Goal: Task Accomplishment & Management: Manage account settings

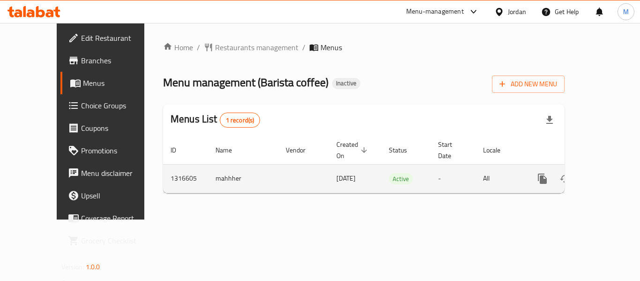
click at [606, 174] on icon "enhanced table" at bounding box center [610, 178] width 8 height 8
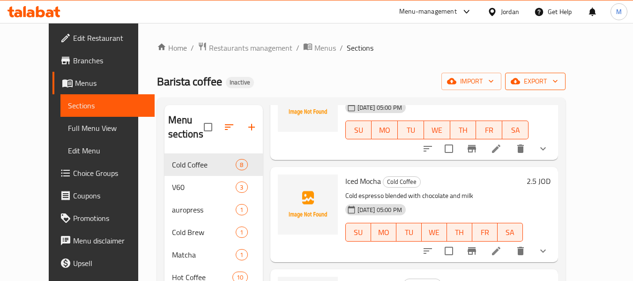
click at [560, 79] on icon "button" at bounding box center [554, 80] width 9 height 9
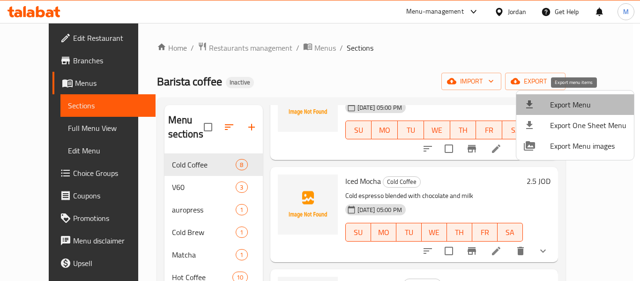
click at [585, 101] on span "Export Menu" at bounding box center [588, 104] width 76 height 11
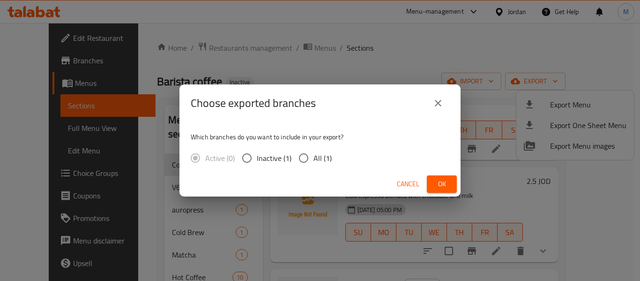
click at [314, 156] on span "All (1)" at bounding box center [322, 157] width 18 height 11
click at [313, 156] on input "All (1)" at bounding box center [304, 158] width 20 height 20
radio input "true"
click at [435, 182] on span "Ok" at bounding box center [441, 184] width 15 height 12
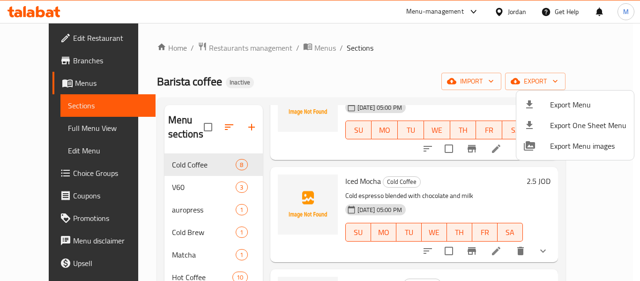
click at [36, 128] on div at bounding box center [320, 140] width 640 height 281
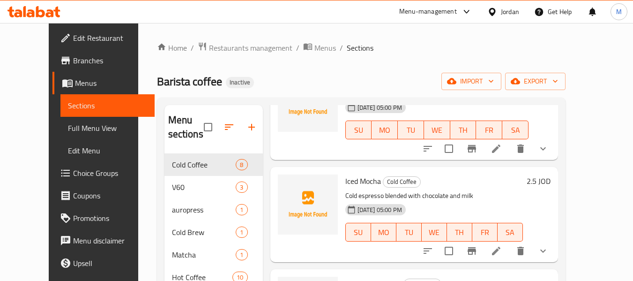
click at [68, 128] on span "Full Menu View" at bounding box center [107, 127] width 79 height 11
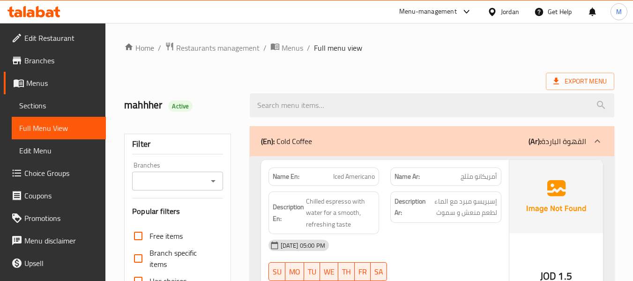
scroll to position [250, 0]
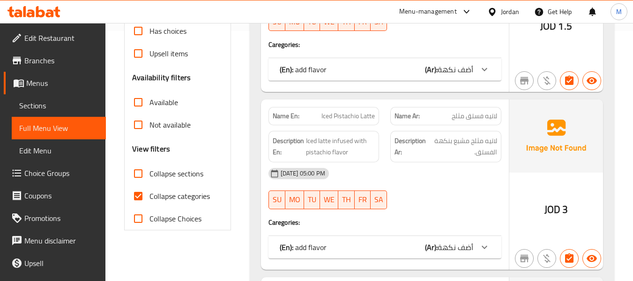
click at [137, 168] on input "Collapse sections" at bounding box center [138, 173] width 22 height 22
checkbox input "true"
click at [142, 193] on input "Collapse categories" at bounding box center [138, 196] width 22 height 22
checkbox input "false"
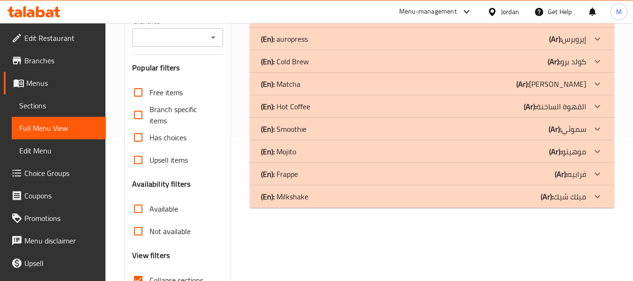
scroll to position [93, 0]
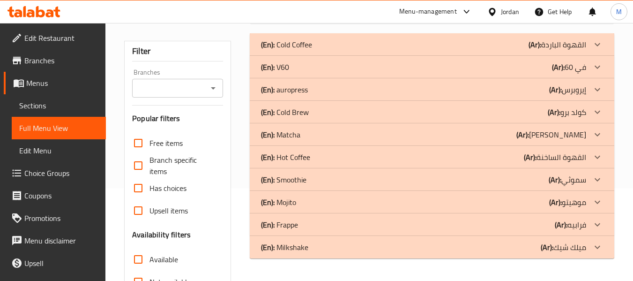
click at [301, 50] on p "(En): Cold Coffee" at bounding box center [286, 44] width 51 height 11
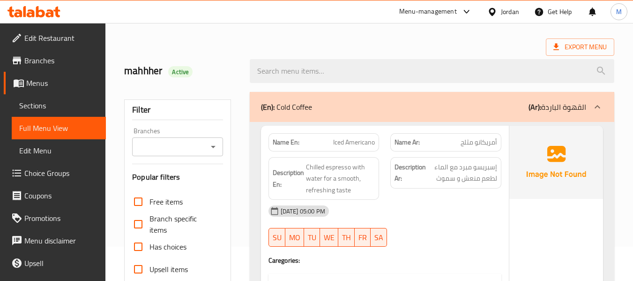
scroll to position [30, 0]
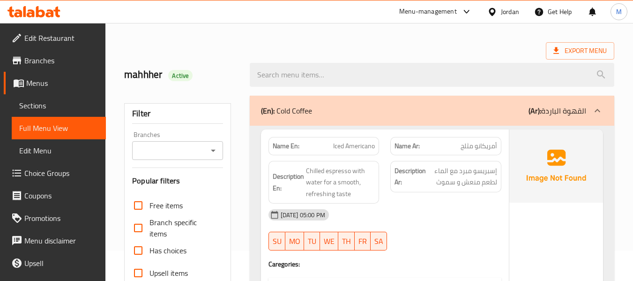
click at [299, 102] on div "(En): Cold Coffee (Ar): القهوة الباردة" at bounding box center [432, 111] width 364 height 30
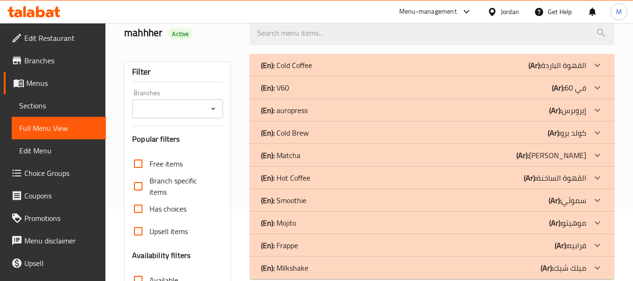
scroll to position [93, 0]
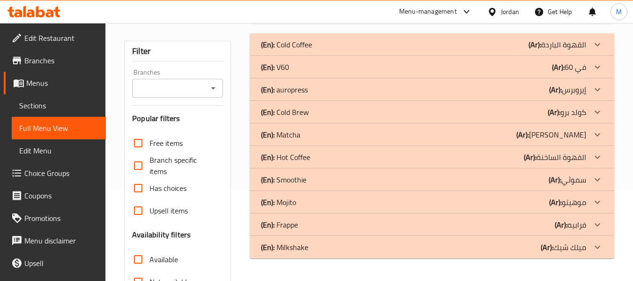
click at [294, 132] on p "(En): Matcha" at bounding box center [280, 134] width 39 height 11
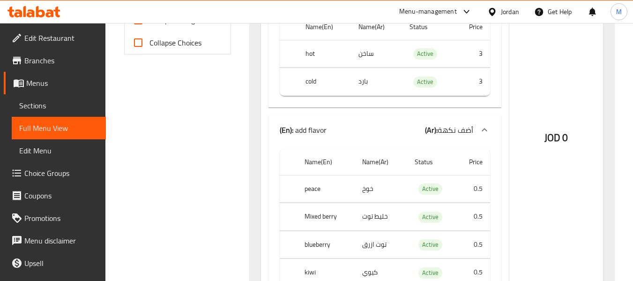
scroll to position [405, 0]
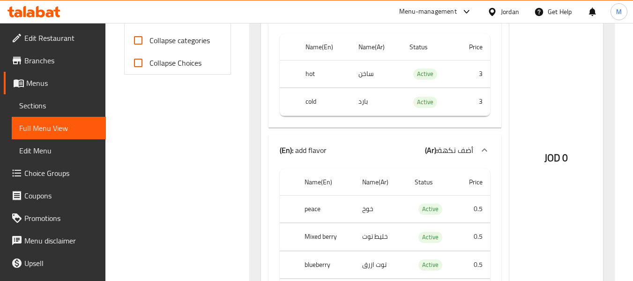
click at [340, 151] on div "(En): add flavor (Ar): أضف نكهة" at bounding box center [376, 149] width 193 height 11
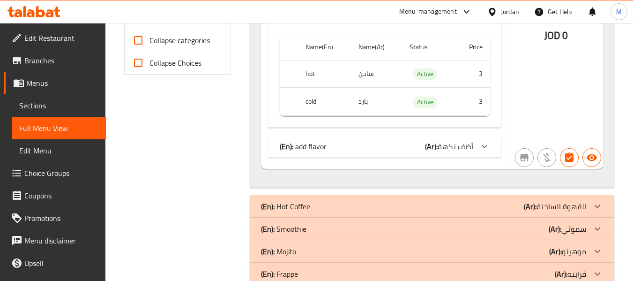
click at [319, 146] on p "(En): add flavor" at bounding box center [303, 146] width 47 height 11
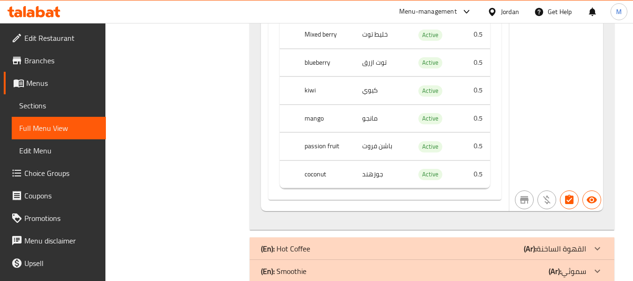
scroll to position [655, 0]
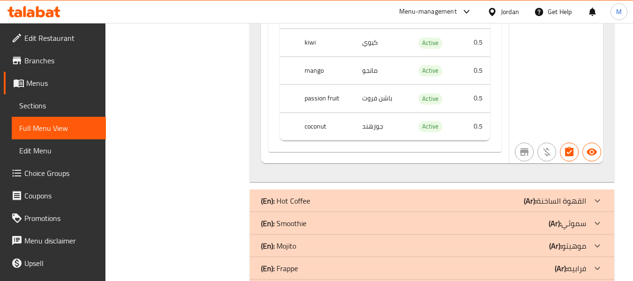
click at [302, 195] on p "(En): Hot Coffee" at bounding box center [285, 200] width 49 height 11
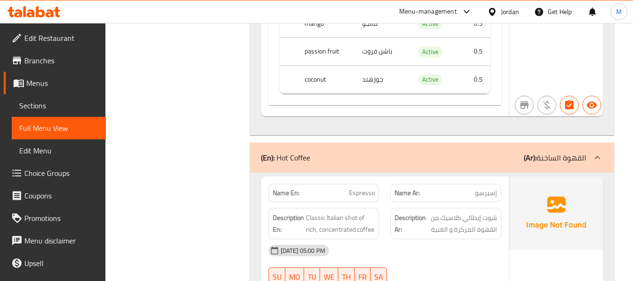
scroll to position [718, 0]
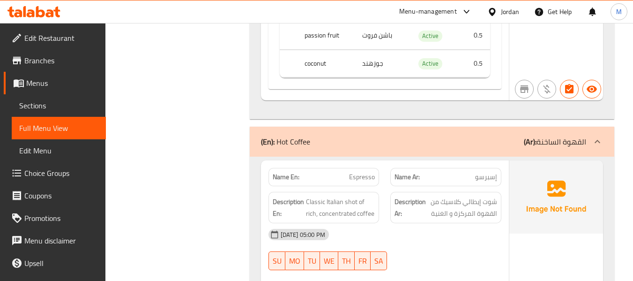
click at [301, 147] on p "(En): Hot Coffee" at bounding box center [285, 141] width 49 height 11
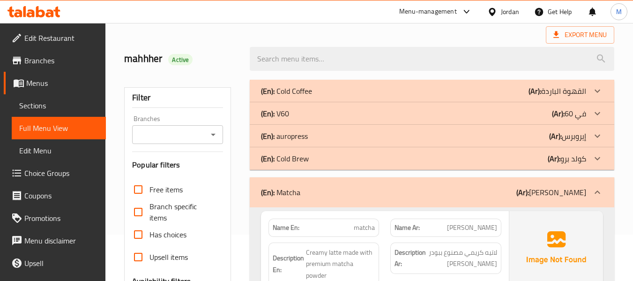
scroll to position [0, 0]
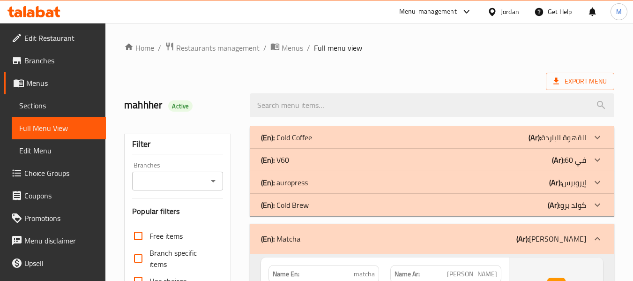
click at [282, 234] on p "(En): Matcha" at bounding box center [280, 238] width 39 height 11
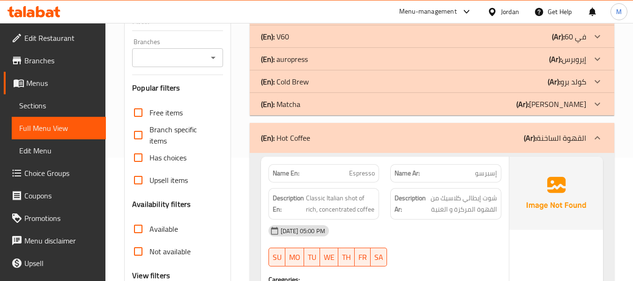
scroll to position [125, 0]
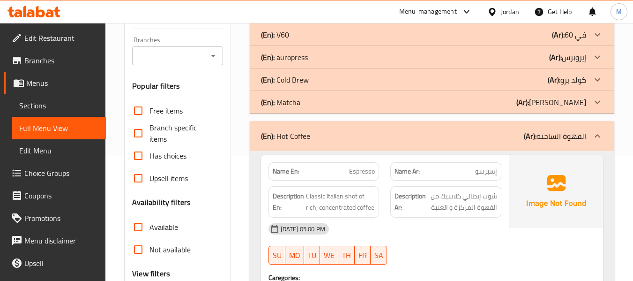
click at [289, 140] on p "(En): Hot Coffee" at bounding box center [285, 135] width 49 height 11
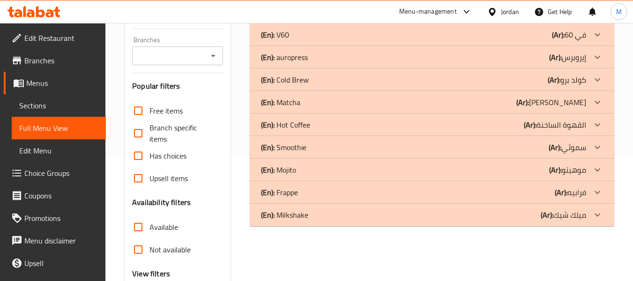
scroll to position [62, 0]
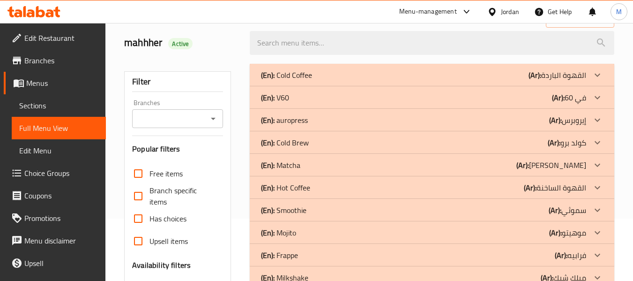
click at [314, 82] on div "(En): Cold Coffee (Ar): القهوة الباردة" at bounding box center [432, 75] width 364 height 22
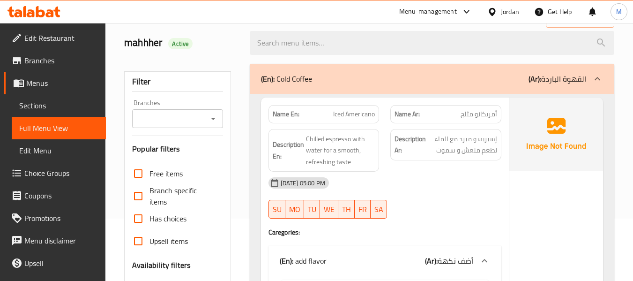
click at [412, 180] on div "09-10-2025 05:00 PM" at bounding box center [385, 182] width 244 height 22
click at [342, 111] on span "Iced Americano" at bounding box center [354, 114] width 42 height 10
copy span "Iced Americano"
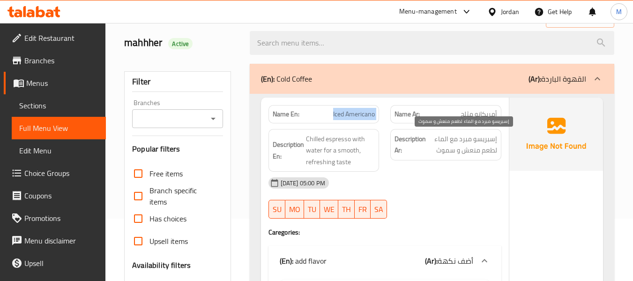
click at [443, 149] on span "إسبريسو مبرد مع الماء لطعم منعش و سموث" at bounding box center [462, 144] width 69 height 23
copy span "سموث"
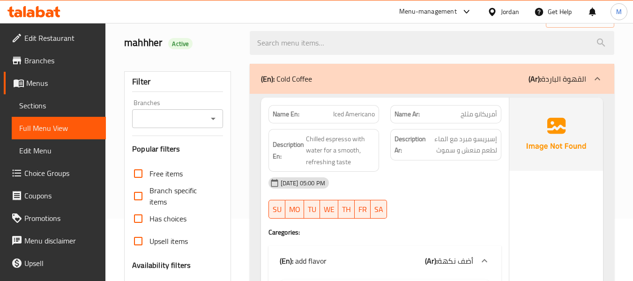
click at [444, 186] on div "09-10-2025 05:00 PM" at bounding box center [385, 182] width 244 height 22
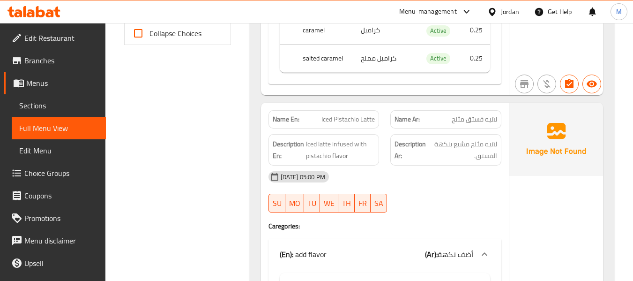
scroll to position [437, 0]
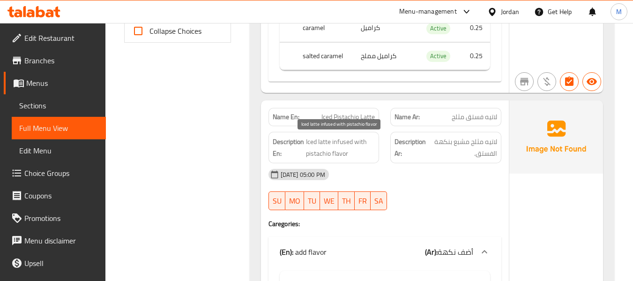
click at [327, 151] on span "Iced latte infused with pistachio flavor" at bounding box center [340, 147] width 69 height 23
copy span "Iced latte infused with pistachio flavor"
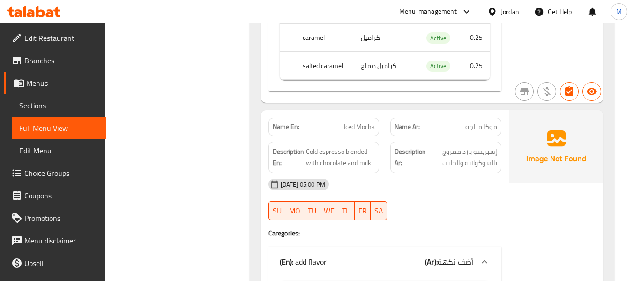
scroll to position [812, 0]
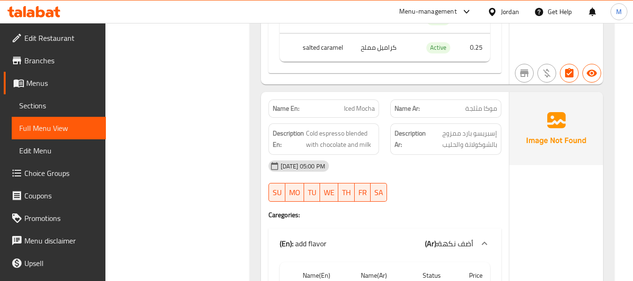
click at [367, 161] on div "09-10-2025 05:00 PM" at bounding box center [385, 166] width 244 height 22
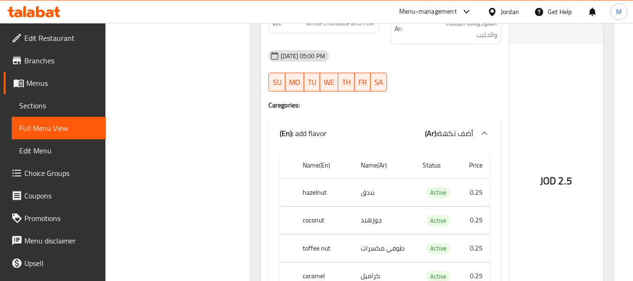
scroll to position [1249, 0]
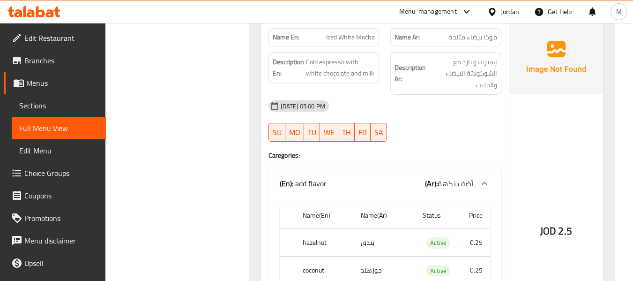
click at [437, 143] on div at bounding box center [446, 141] width 122 height 11
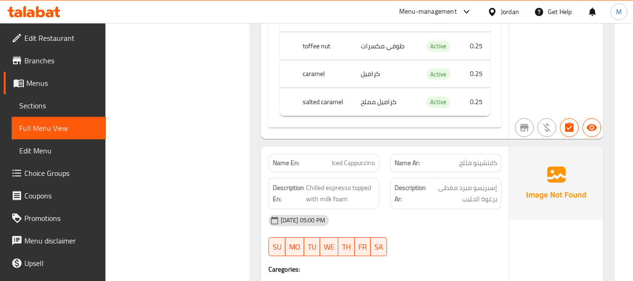
scroll to position [1561, 0]
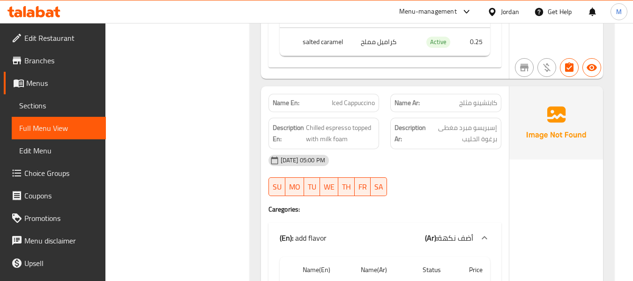
click at [414, 165] on div "09-10-2025 05:00 PM" at bounding box center [385, 160] width 244 height 22
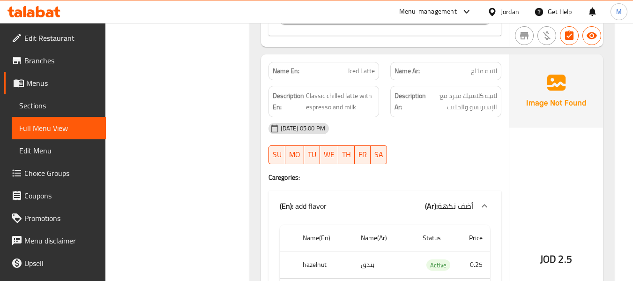
scroll to position [2248, 0]
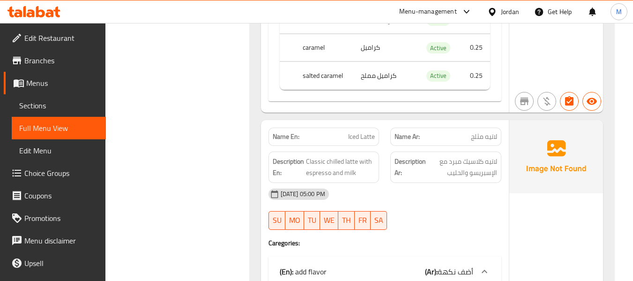
click at [421, 191] on div "09-10-2025 05:00 PM" at bounding box center [385, 194] width 244 height 22
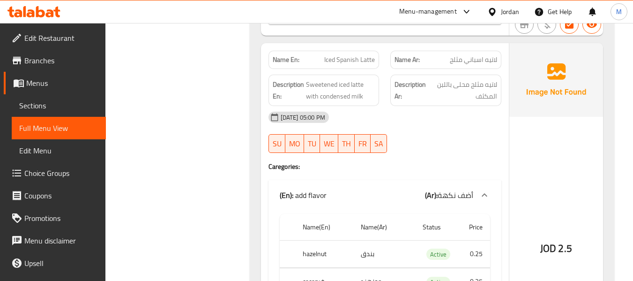
scroll to position [2685, 0]
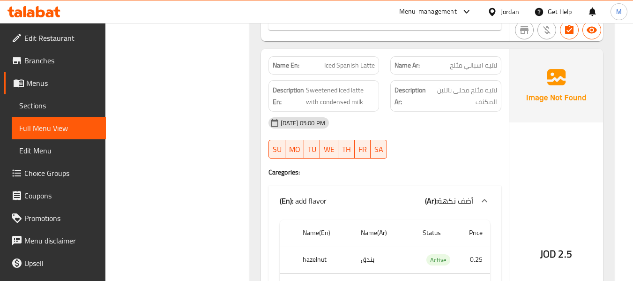
click at [428, 150] on div "09-10-2025 05:00 PM SU MO TU WE TH FR SA" at bounding box center [385, 137] width 244 height 52
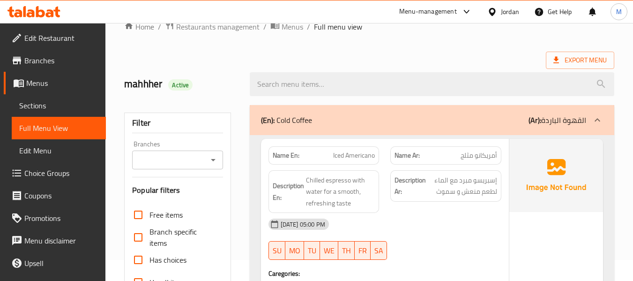
scroll to position [0, 0]
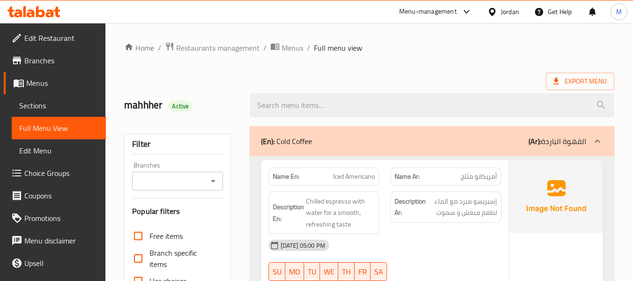
click at [362, 137] on div "(En): Cold Coffee (Ar): القهوة الباردة" at bounding box center [423, 140] width 325 height 11
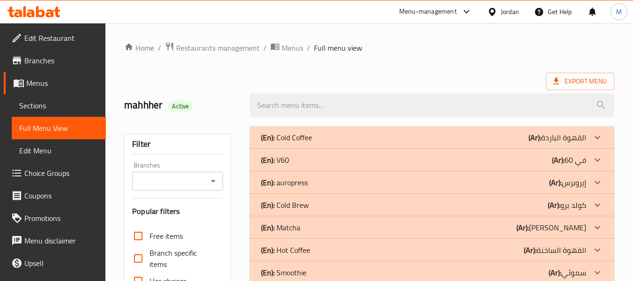
click at [319, 160] on div "(En): V60 (Ar): في 60" at bounding box center [423, 159] width 325 height 11
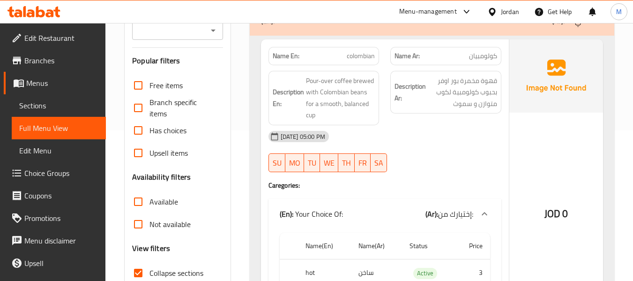
scroll to position [125, 0]
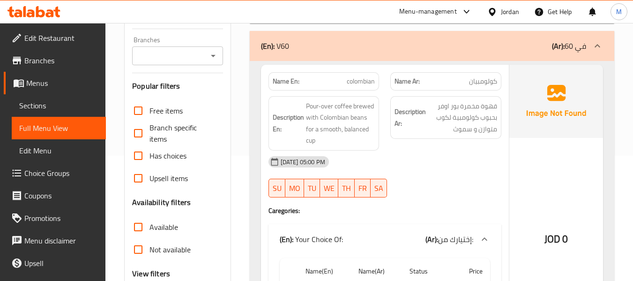
click at [399, 158] on div "09-10-2025 05:00 PM" at bounding box center [385, 161] width 244 height 22
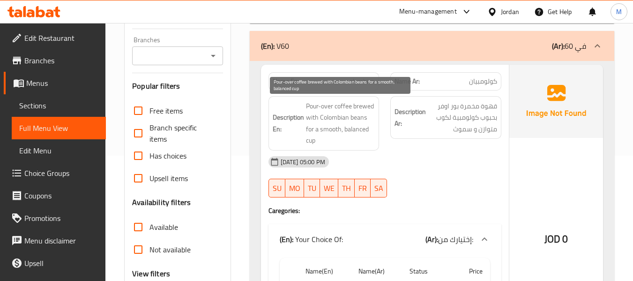
click at [312, 102] on span "Pour-over coffee brewed with Colombian beans for a smooth, balanced cup" at bounding box center [340, 123] width 69 height 46
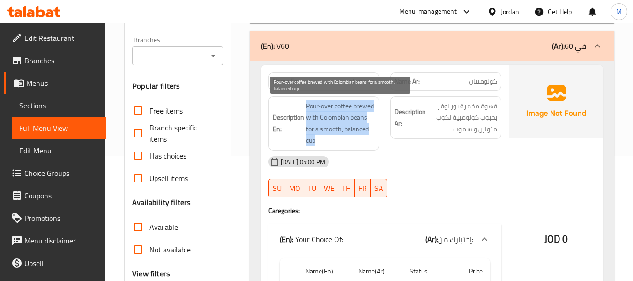
copy span "Pour-over coffee brewed with Colombian beans for a smooth, balanced cup"
click at [311, 104] on span "Pour-over coffee brewed with Colombian beans for a smooth, balanced cup" at bounding box center [340, 123] width 69 height 46
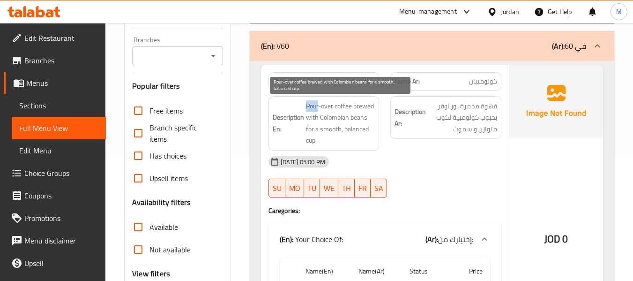
click at [311, 104] on span "Pour-over coffee brewed with Colombian beans for a smooth, balanced cup" at bounding box center [340, 123] width 69 height 46
click at [312, 108] on span "Pour-over coffee brewed with Colombian beans for a smooth, balanced cup" at bounding box center [340, 123] width 69 height 46
drag, startPoint x: 305, startPoint y: 107, endPoint x: 355, endPoint y: 106, distance: 50.1
click at [355, 106] on h6 "Description En: Pour-over coffee brewed with Colombian beans for a smooth, bala…" at bounding box center [324, 123] width 103 height 46
copy span "Pour-over coffee"
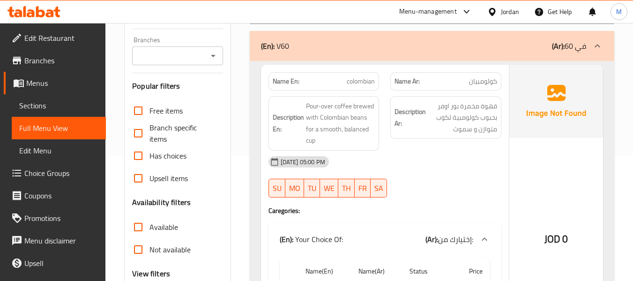
click at [456, 152] on div "09-10-2025 05:00 PM" at bounding box center [385, 161] width 244 height 22
click at [360, 76] on span "colombian" at bounding box center [361, 81] width 28 height 10
copy span "colombian"
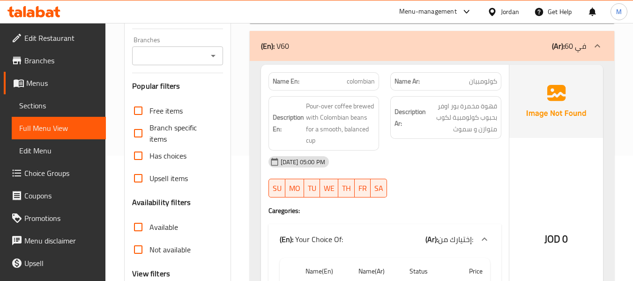
click at [453, 158] on div "09-10-2025 05:00 PM" at bounding box center [385, 161] width 244 height 22
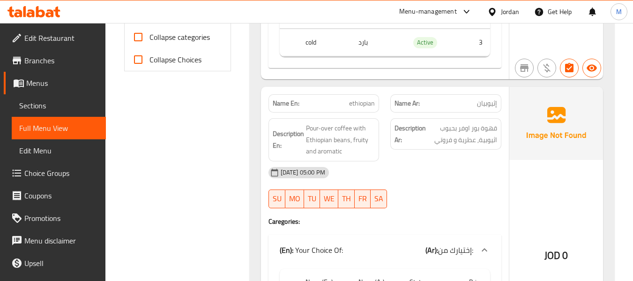
scroll to position [437, 0]
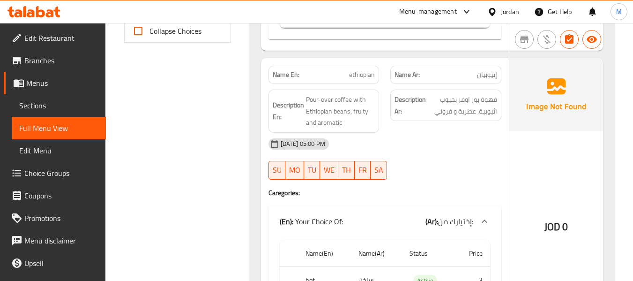
click at [425, 153] on div "09-10-2025 05:00 PM" at bounding box center [385, 144] width 244 height 22
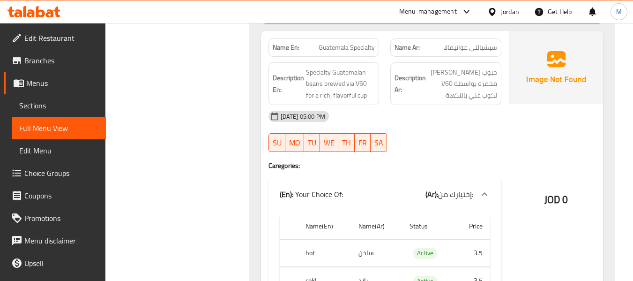
scroll to position [687, 0]
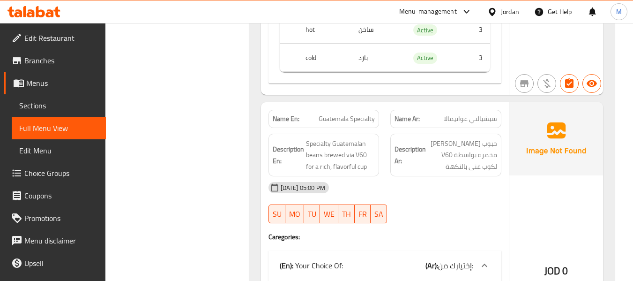
click at [377, 192] on div "09-10-2025 05:00 PM" at bounding box center [385, 187] width 244 height 22
click at [340, 120] on span "Guatemala Specialty" at bounding box center [347, 119] width 56 height 10
copy span "Guatemala Specialty"
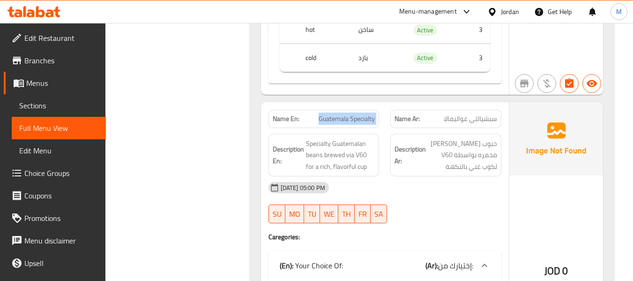
click at [432, 165] on span "حبوب [PERSON_NAME] مخمره بواسطة V60 لكوب غني بالنكهة" at bounding box center [462, 155] width 69 height 35
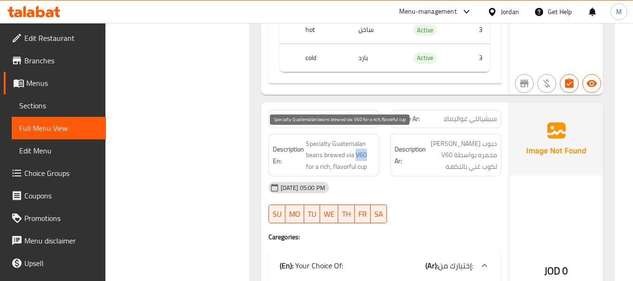
drag, startPoint x: 356, startPoint y: 155, endPoint x: 368, endPoint y: 155, distance: 11.7
click at [368, 155] on span "Specialty Guatemalan beans brewed via V60 for a rich, flavorful cup" at bounding box center [340, 155] width 69 height 35
copy span "V60"
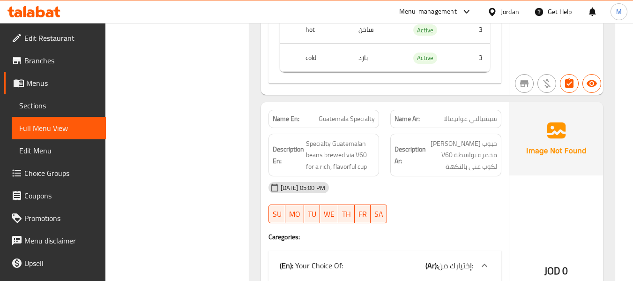
click at [148, 123] on div "Filter Branches Branches Popular filters Free items Branch specific items Has c…" at bounding box center [181, 16] width 125 height 1167
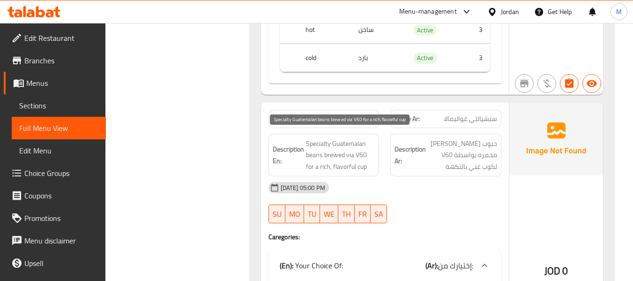
click at [344, 167] on span "Specialty Guatemalan beans brewed via V60 for a rich, flavorful cup" at bounding box center [340, 155] width 69 height 35
copy span "flavorful"
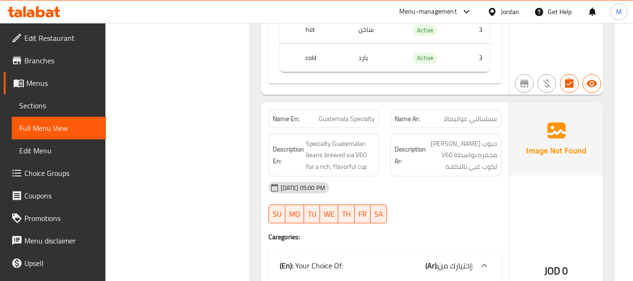
click at [430, 216] on div "09-10-2025 05:00 PM SU MO TU WE TH FR SA" at bounding box center [385, 202] width 244 height 52
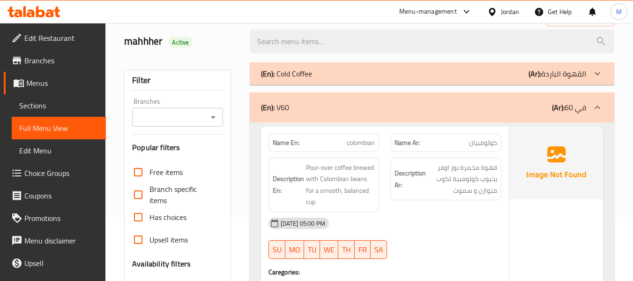
scroll to position [62, 0]
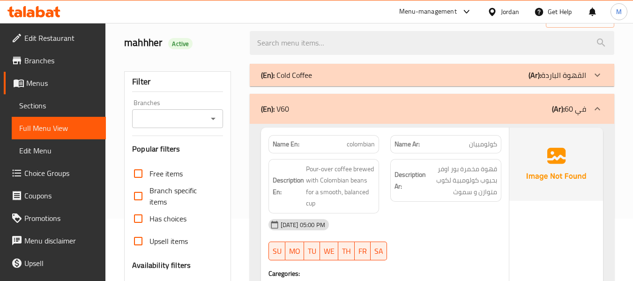
click at [287, 111] on p "(En): V60" at bounding box center [275, 108] width 28 height 11
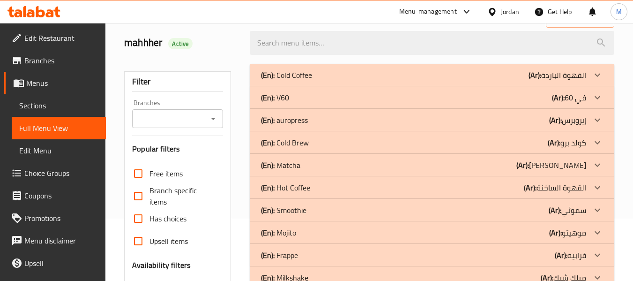
click at [309, 121] on div "(En): auropress (Ar): إيروبرس" at bounding box center [423, 119] width 325 height 11
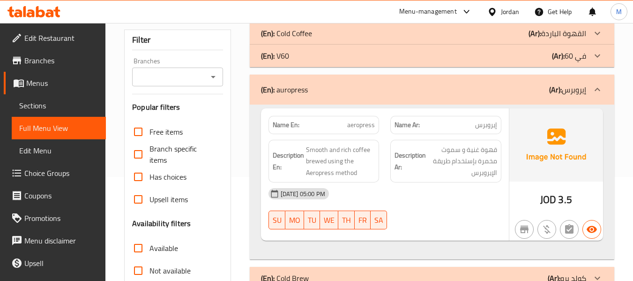
scroll to position [125, 0]
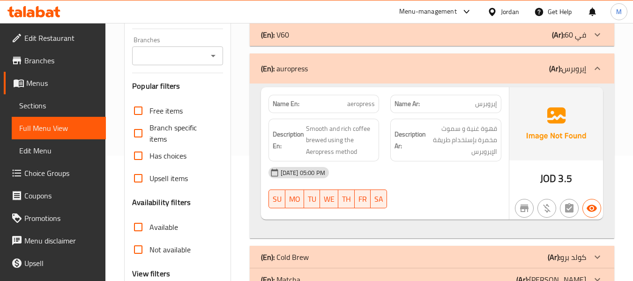
click at [396, 167] on div "09-10-2025 05:00 PM" at bounding box center [385, 172] width 244 height 22
click at [316, 150] on span "Smooth and rich coffee brewed using the Aeropress method" at bounding box center [340, 140] width 69 height 35
copy span "Aeropress"
click at [285, 77] on div "(En): auropress (Ar): إيروبرس" at bounding box center [432, 68] width 364 height 30
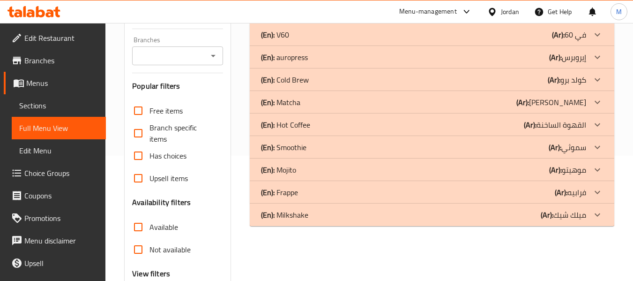
click at [285, 78] on p "(En): Cold Brew" at bounding box center [285, 79] width 48 height 11
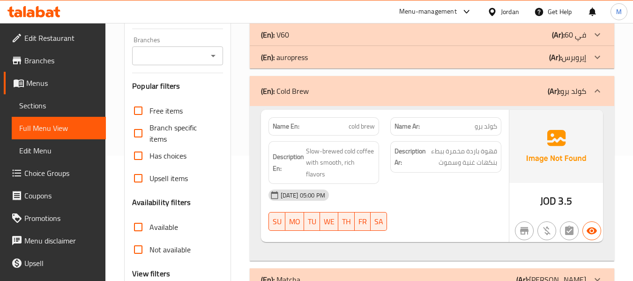
click at [289, 59] on p "(En): auropress" at bounding box center [284, 57] width 47 height 11
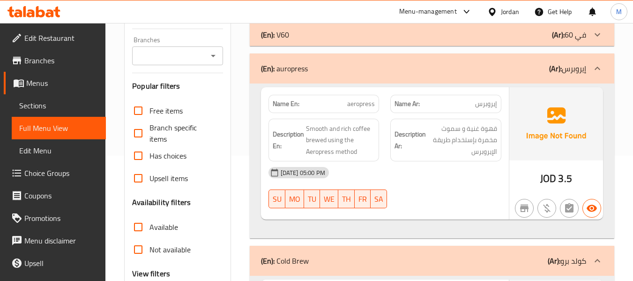
click at [361, 109] on span "aeropress" at bounding box center [361, 104] width 28 height 10
click at [361, 107] on span "aeropress" at bounding box center [361, 104] width 28 height 10
click at [465, 189] on div "09-10-2025 05:00 PM SU MO TU WE TH FR SA" at bounding box center [385, 187] width 244 height 52
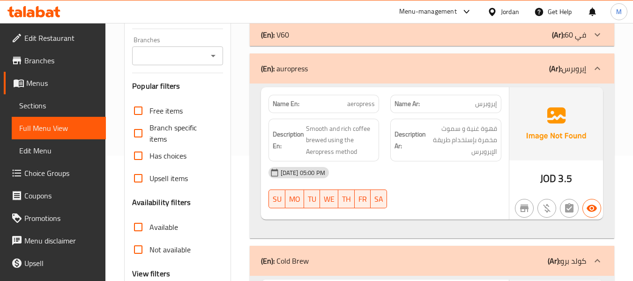
click at [327, 54] on div "(En): auropress (Ar): إيروبرس" at bounding box center [432, 68] width 364 height 30
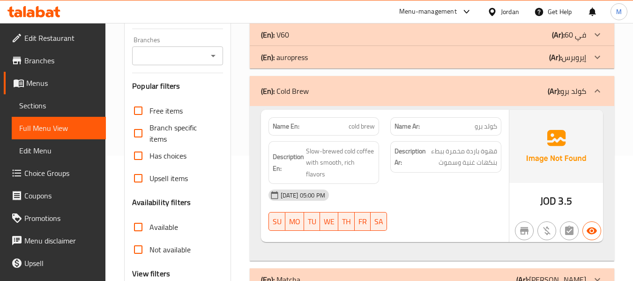
click at [320, 160] on span "Slow-brewed cold coffee with smooth, rich flavors" at bounding box center [340, 162] width 69 height 35
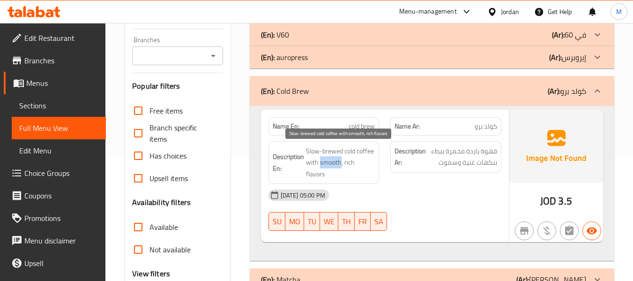
click at [320, 160] on span "Slow-brewed cold coffee with smooth, rich flavors" at bounding box center [340, 162] width 69 height 35
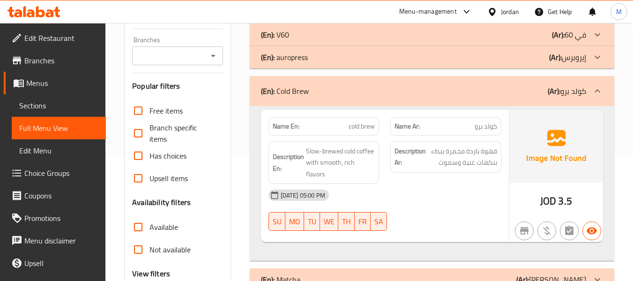
click at [365, 126] on span "cold brew" at bounding box center [362, 126] width 26 height 10
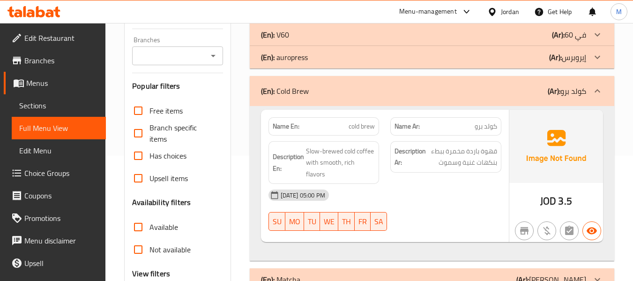
click at [429, 189] on div "09-10-2025 05:00 PM" at bounding box center [385, 195] width 244 height 22
drag, startPoint x: 440, startPoint y: 163, endPoint x: 457, endPoint y: 165, distance: 17.0
click at [458, 165] on span "قهوة باردة مخمرة ببطء بنكهات غنية وسموث" at bounding box center [462, 156] width 69 height 23
click at [328, 159] on span "Slow-brewed cold coffee with smooth, rich flavors" at bounding box center [340, 162] width 69 height 35
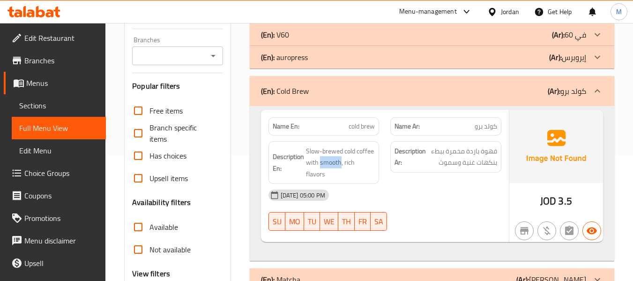
click at [325, 99] on div "(En): Cold Brew (Ar): كولد برو" at bounding box center [432, 91] width 364 height 30
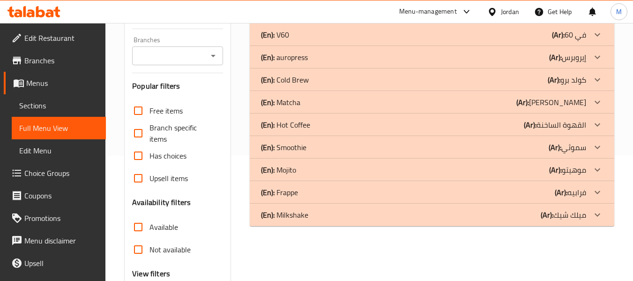
click at [319, 101] on div "(En): Matcha (Ar): ماتشا" at bounding box center [423, 101] width 325 height 11
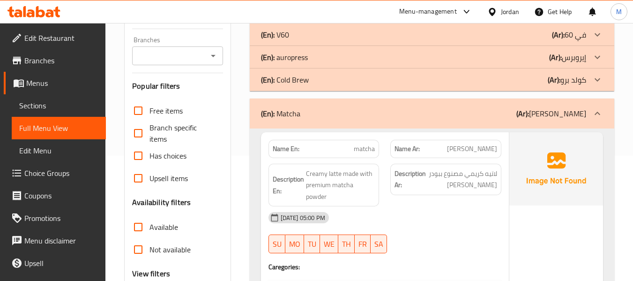
click at [419, 205] on div "Description Ar: لاتيه كريمي مصنوع ببودر ماتشا بريميوم" at bounding box center [446, 185] width 122 height 54
click at [311, 194] on span "Creamy latte made with premium matcha powder" at bounding box center [340, 185] width 69 height 35
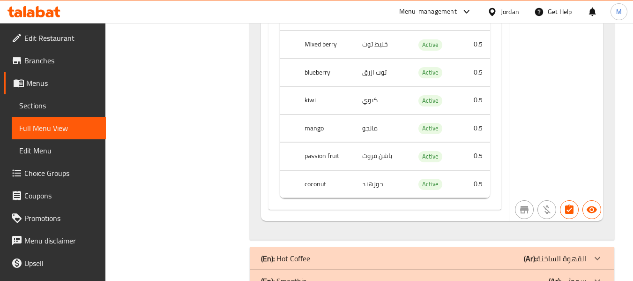
scroll to position [624, 0]
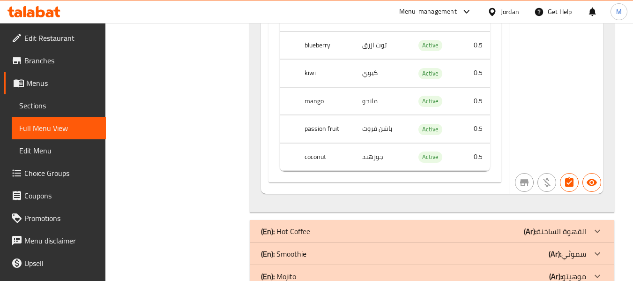
click at [358, 126] on td "باشن فروت" at bounding box center [381, 129] width 52 height 28
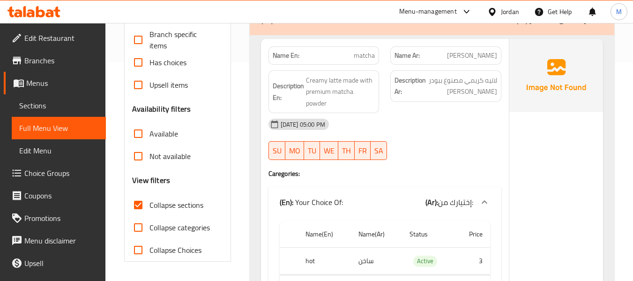
scroll to position [62, 0]
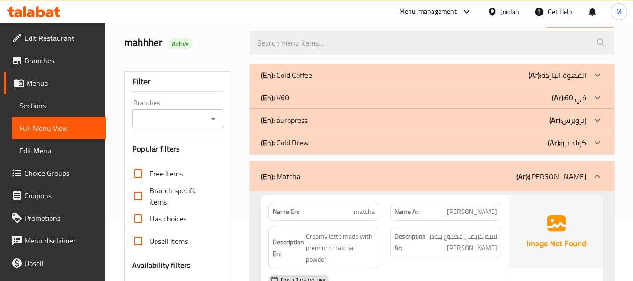
click at [357, 205] on div "Name En: matcha" at bounding box center [323, 211] width 111 height 18
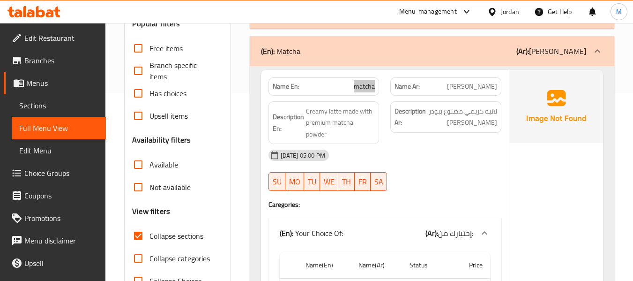
scroll to position [125, 0]
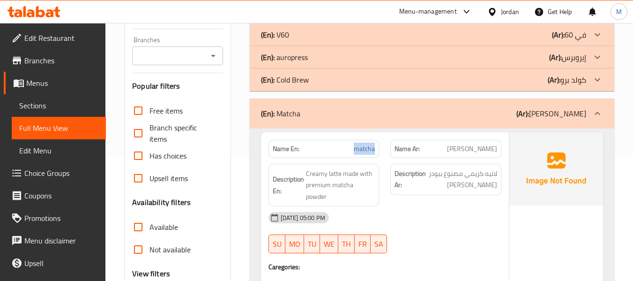
drag, startPoint x: 380, startPoint y: 120, endPoint x: 372, endPoint y: 143, distance: 23.9
click at [380, 120] on div "(En): Matcha (Ar): ماتشا" at bounding box center [432, 113] width 364 height 30
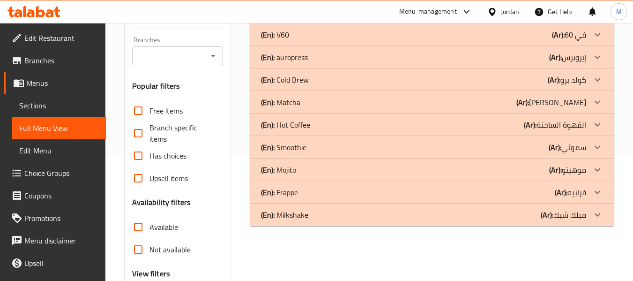
click at [329, 126] on div "(En): Hot Coffee (Ar): القهوة الساخنة" at bounding box center [423, 124] width 325 height 11
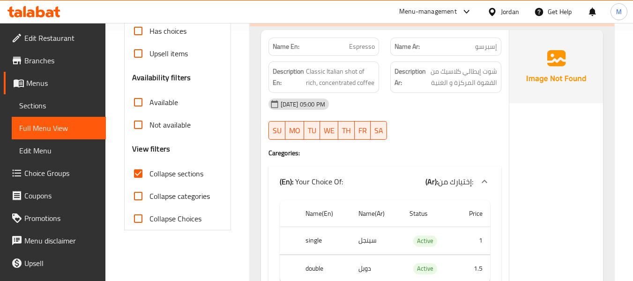
scroll to position [187, 0]
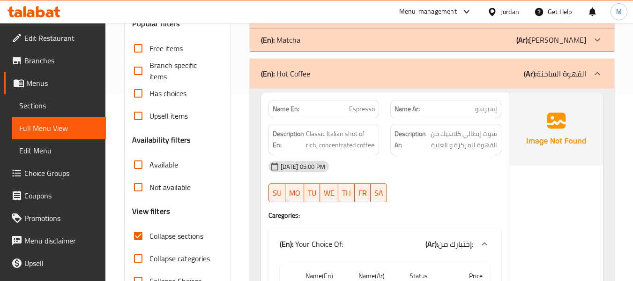
click at [427, 171] on div "09-10-2025 05:00 PM" at bounding box center [385, 166] width 244 height 22
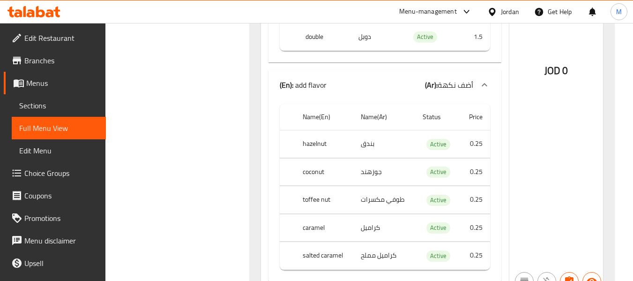
scroll to position [500, 0]
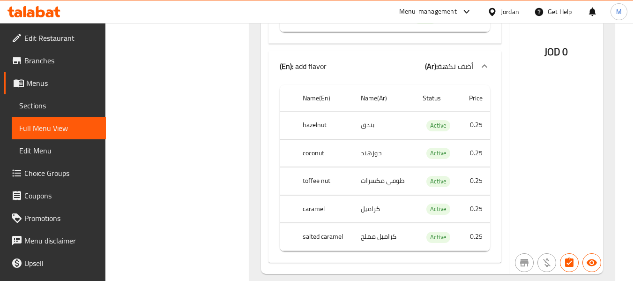
click at [313, 151] on th "coconut" at bounding box center [324, 153] width 58 height 28
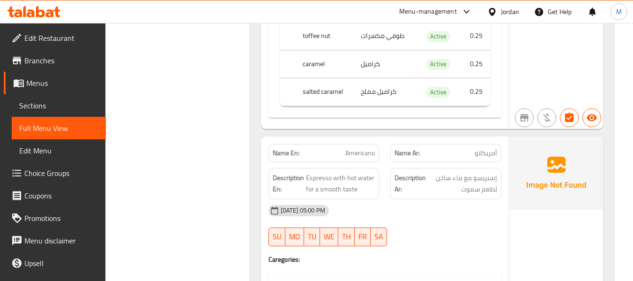
scroll to position [687, 0]
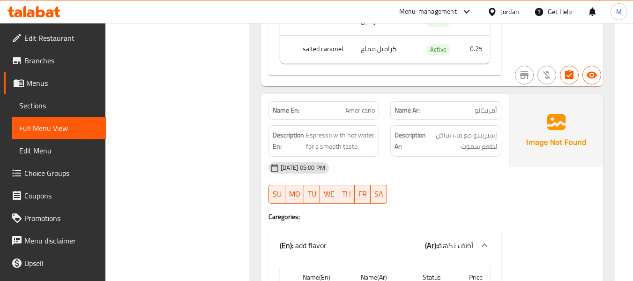
click at [408, 176] on div "09-10-2025 05:00 PM" at bounding box center [385, 167] width 244 height 22
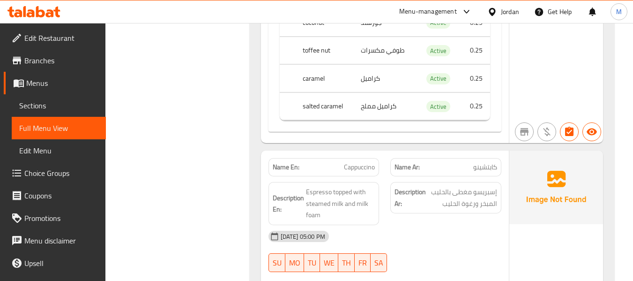
scroll to position [1062, 0]
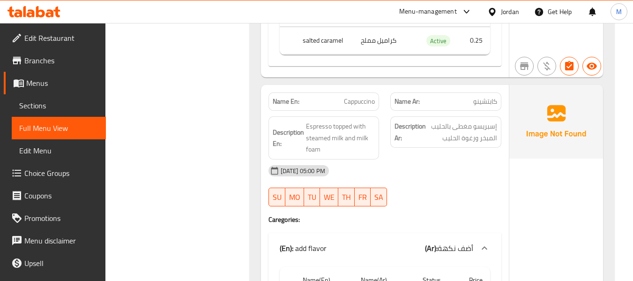
click at [390, 175] on div "09-10-2025 05:00 PM" at bounding box center [385, 170] width 244 height 22
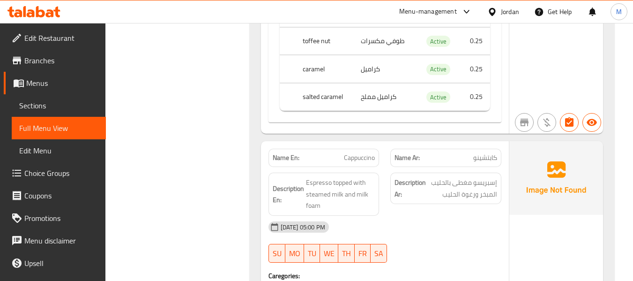
scroll to position [937, 0]
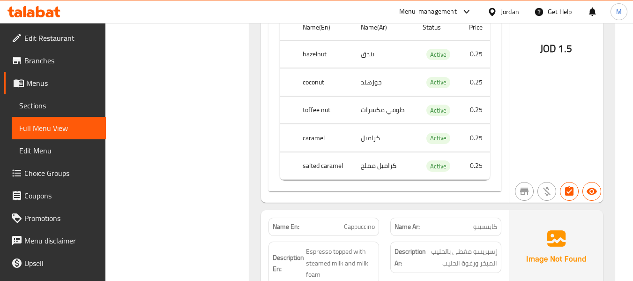
click at [505, 103] on div "Name En: Americano Name Ar: أمريكانو Description En: Espresso with hot water fo…" at bounding box center [385, 23] width 248 height 359
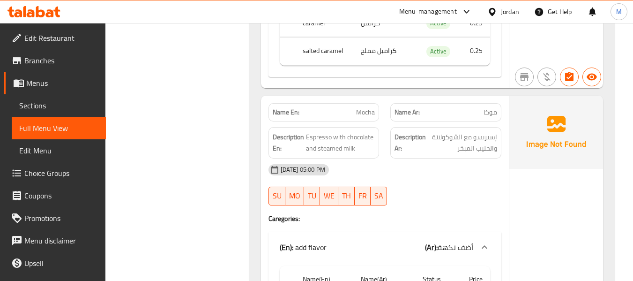
scroll to position [1499, 0]
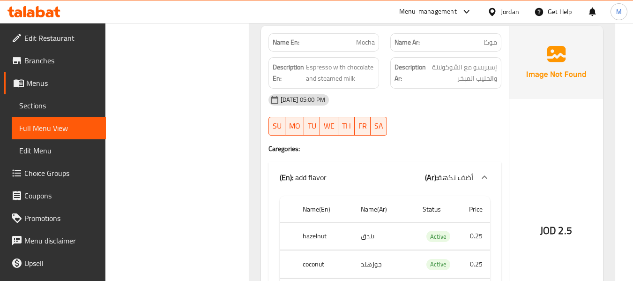
click at [419, 121] on div "09-10-2025 05:00 PM SU MO TU WE TH FR SA" at bounding box center [385, 115] width 244 height 52
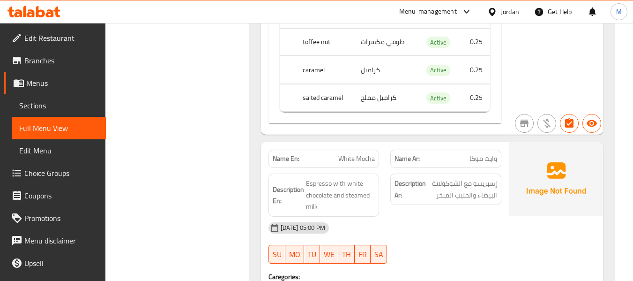
scroll to position [1874, 0]
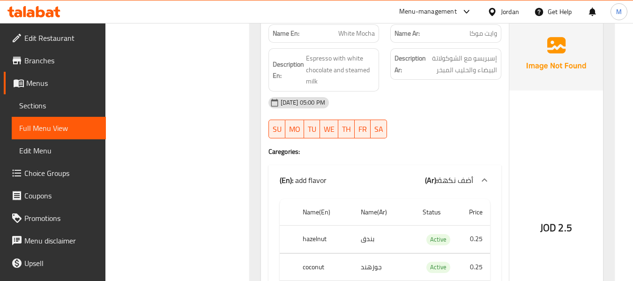
click at [429, 115] on div "09-10-2025 05:00 PM SU MO TU WE TH FR SA" at bounding box center [385, 117] width 244 height 52
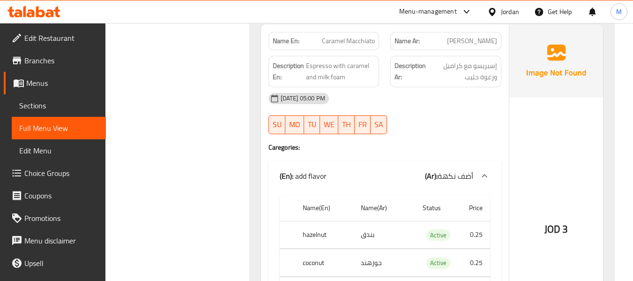
scroll to position [2186, 0]
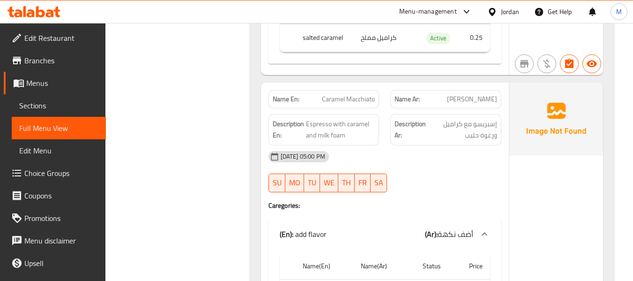
click at [405, 169] on div "09-10-2025 05:00 PM SU MO TU WE TH FR SA" at bounding box center [385, 171] width 244 height 52
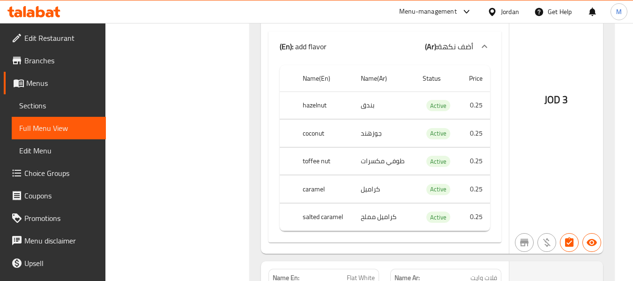
scroll to position [2498, 0]
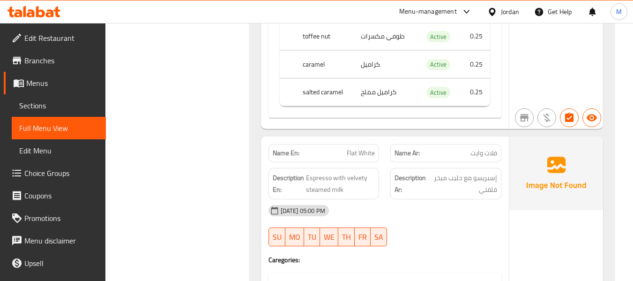
click at [395, 212] on div "09-10-2025 05:00 PM" at bounding box center [385, 210] width 244 height 22
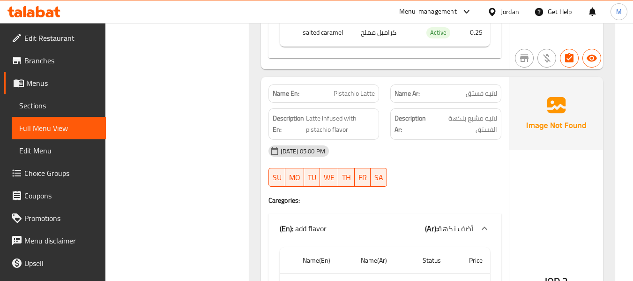
scroll to position [2873, 0]
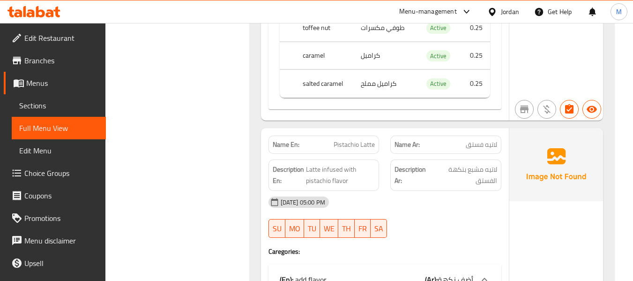
click at [415, 207] on div "09-10-2025 05:00 PM" at bounding box center [385, 202] width 244 height 22
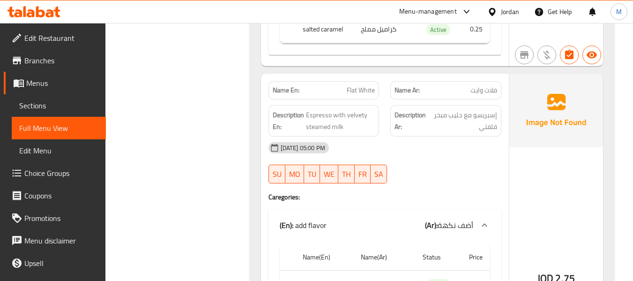
scroll to position [2498, 0]
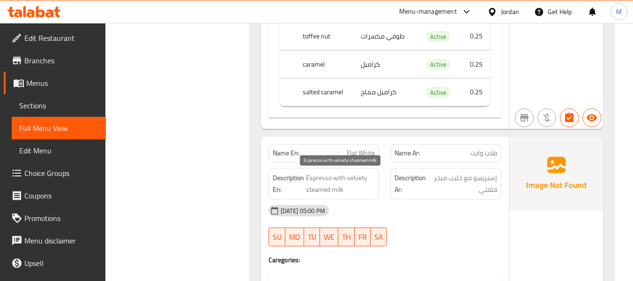
click at [357, 177] on span "Espresso with velvety steamed milk" at bounding box center [340, 183] width 69 height 23
click at [347, 176] on span "Espresso with velvety steamed milk" at bounding box center [340, 183] width 69 height 23
drag, startPoint x: 347, startPoint y: 176, endPoint x: 345, endPoint y: 186, distance: 9.9
click at [345, 186] on span "Espresso with velvety steamed milk" at bounding box center [340, 183] width 69 height 23
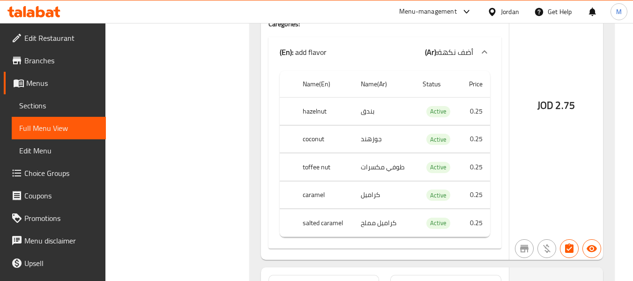
scroll to position [2811, 0]
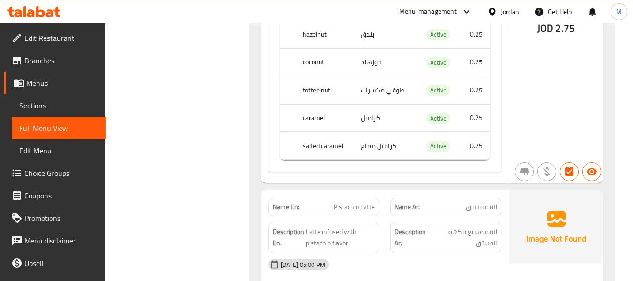
click at [583, 119] on div "JOD 2.75" at bounding box center [556, 3] width 94 height 359
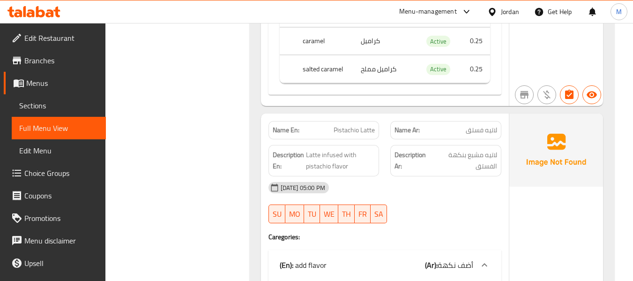
scroll to position [2873, 0]
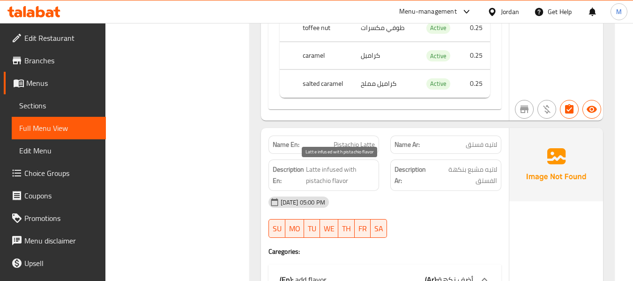
click at [339, 166] on span "Latte infused with pistachio flavor" at bounding box center [340, 174] width 69 height 23
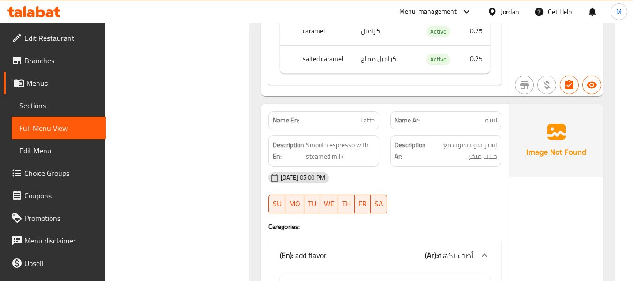
scroll to position [3310, 0]
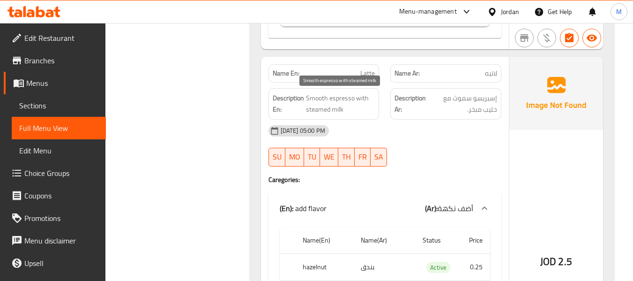
click at [345, 105] on span "Smooth espresso with steamed milk" at bounding box center [340, 103] width 69 height 23
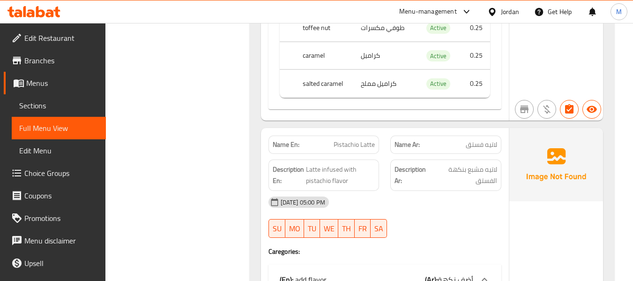
scroll to position [2998, 0]
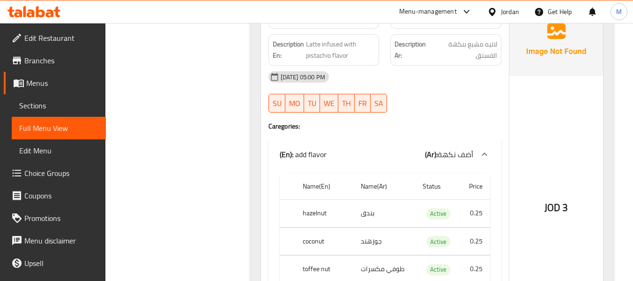
click at [328, 51] on span "Latte infused with pistachio flavor" at bounding box center [340, 49] width 69 height 23
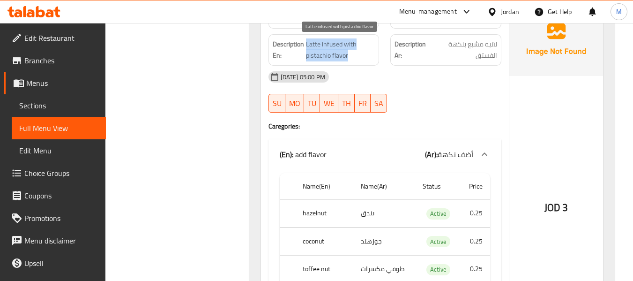
click at [328, 51] on span "Latte infused with pistachio flavor" at bounding box center [340, 49] width 69 height 23
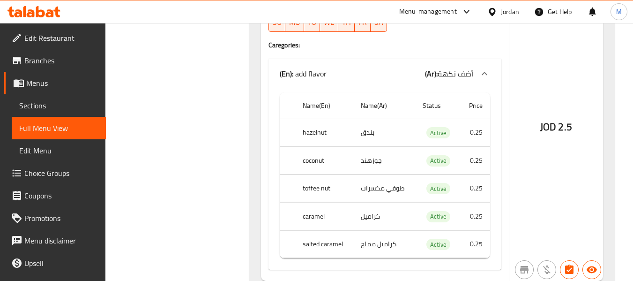
scroll to position [0, 0]
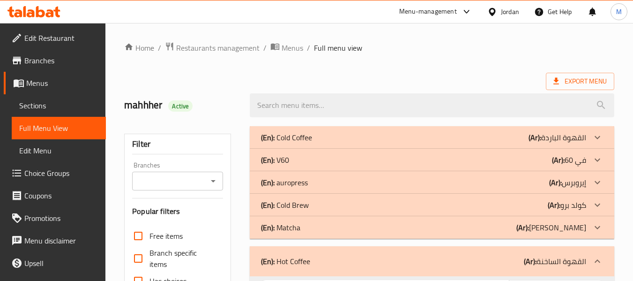
click at [366, 134] on div "(En): Cold Coffee (Ar): القهوة الباردة" at bounding box center [423, 137] width 325 height 11
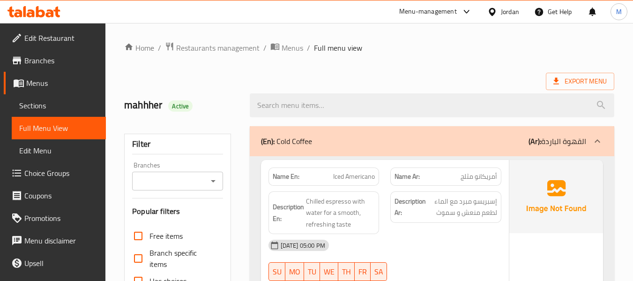
click at [354, 135] on div "(En): Cold Coffee (Ar): القهوة الباردة" at bounding box center [423, 140] width 325 height 11
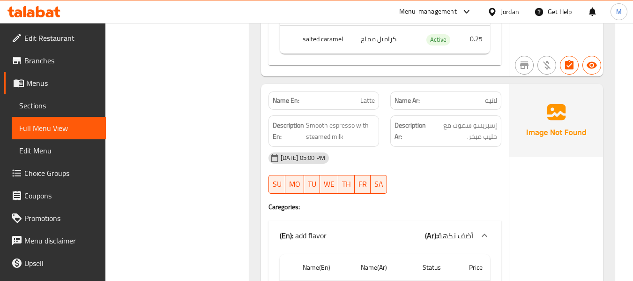
scroll to position [3282, 0]
click at [413, 164] on div "09-10-2025 05:00 PM" at bounding box center [385, 159] width 244 height 22
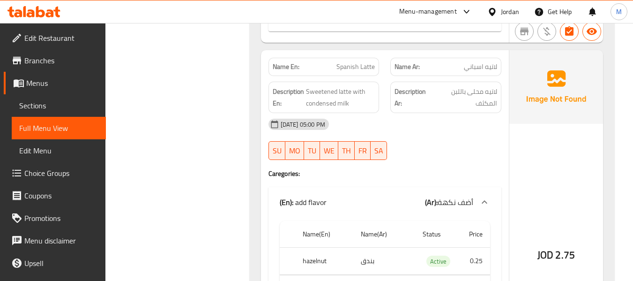
scroll to position [3657, 0]
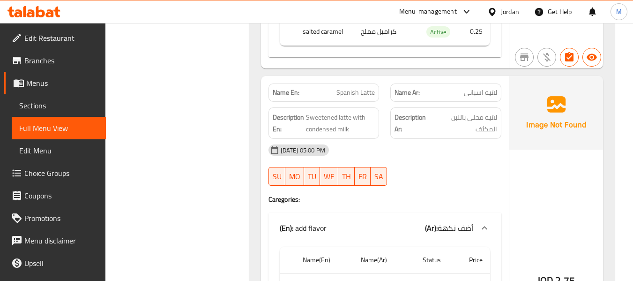
click at [398, 158] on div "09-10-2025 05:00 PM" at bounding box center [385, 150] width 244 height 22
click at [335, 124] on span "Sweetened latte with condensed milk" at bounding box center [340, 122] width 69 height 23
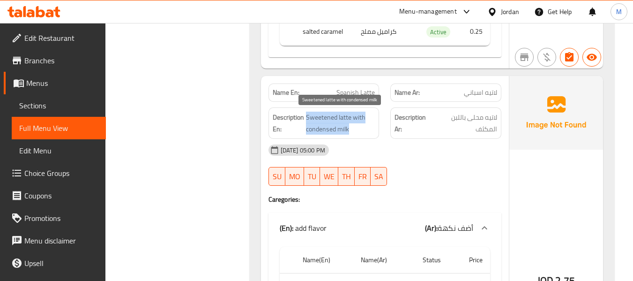
click at [335, 124] on span "Sweetened latte with condensed milk" at bounding box center [340, 122] width 69 height 23
click at [341, 131] on span "Sweetened latte with condensed milk" at bounding box center [340, 122] width 69 height 23
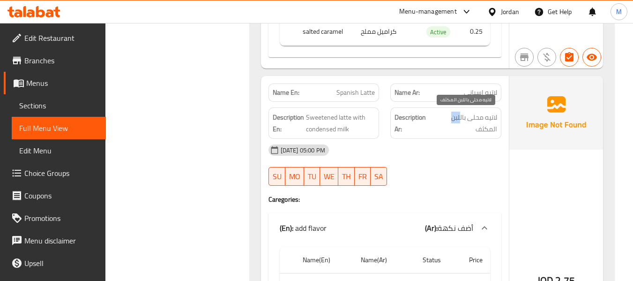
drag, startPoint x: 452, startPoint y: 119, endPoint x: 460, endPoint y: 118, distance: 8.4
click at [460, 118] on span "لاتيه محلى باللبن المكثف" at bounding box center [465, 122] width 63 height 23
click at [479, 156] on div "09-10-2025 05:00 PM" at bounding box center [385, 150] width 244 height 22
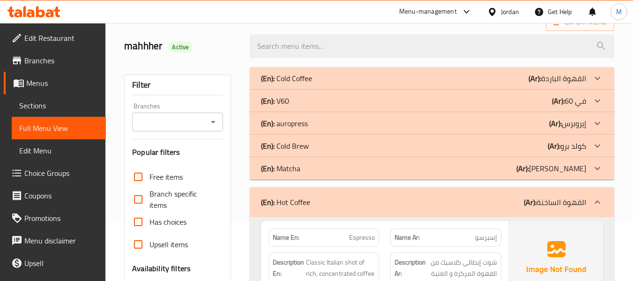
scroll to position [125, 0]
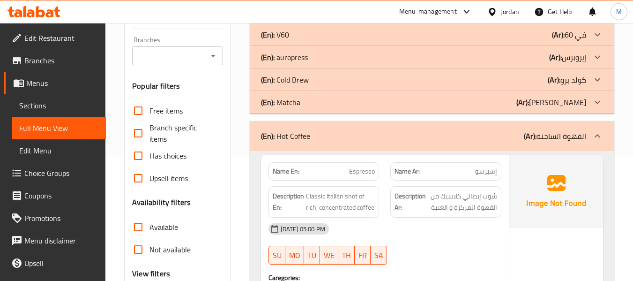
click at [388, 142] on div "(En): Hot Coffee (Ar): القهوة الساخنة" at bounding box center [432, 136] width 364 height 30
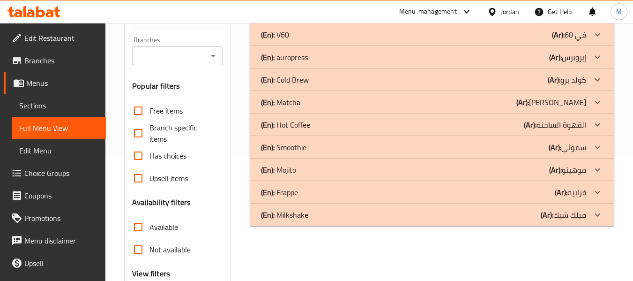
click at [352, 147] on div "(En): Smoothie (Ar): سموثي" at bounding box center [423, 146] width 325 height 11
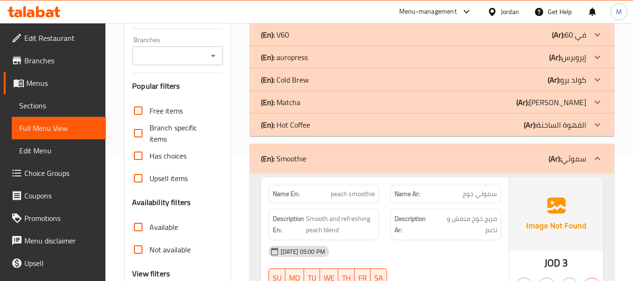
scroll to position [178, 0]
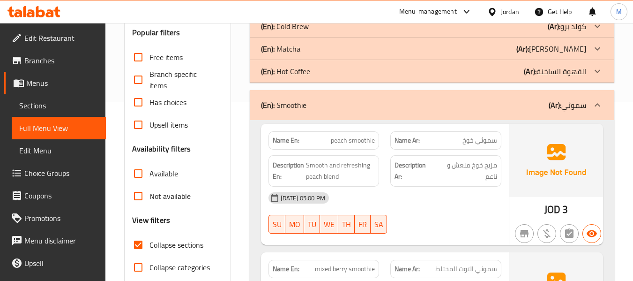
click at [400, 200] on div "09-10-2025 05:00 PM" at bounding box center [385, 197] width 244 height 22
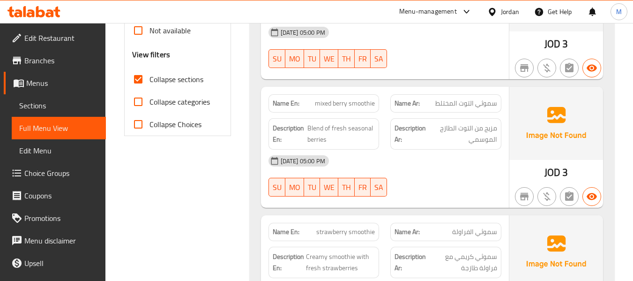
scroll to position [366, 0]
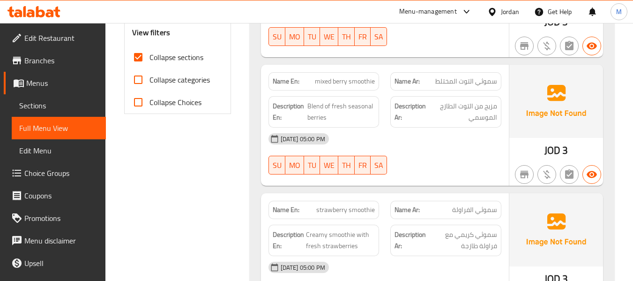
click at [418, 157] on div "09-10-2025 05:00 PM SU MO TU WE TH FR SA" at bounding box center [385, 153] width 244 height 52
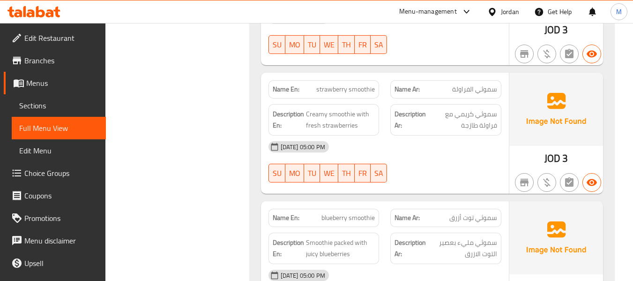
scroll to position [491, 0]
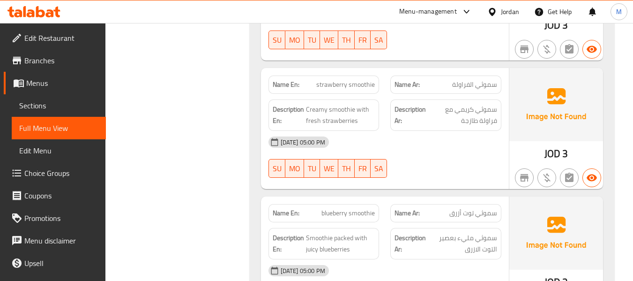
click at [414, 146] on div "09-10-2025 05:00 PM" at bounding box center [385, 142] width 244 height 22
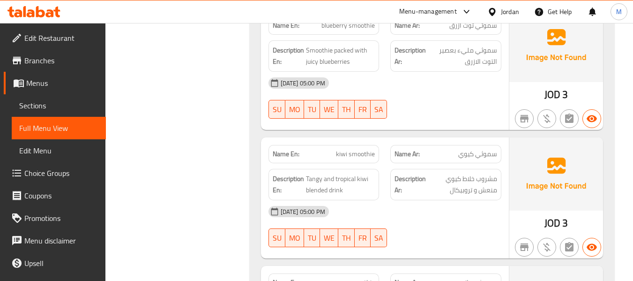
scroll to position [616, 0]
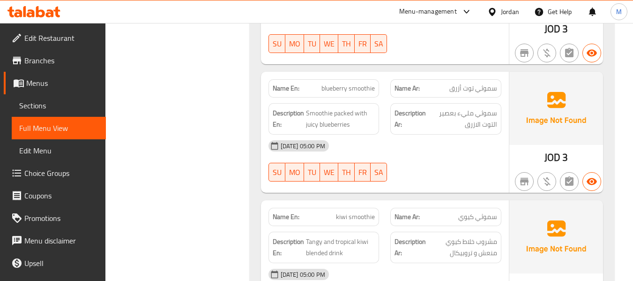
click at [414, 171] on div "09-10-2025 05:00 PM SU MO TU WE TH FR SA" at bounding box center [385, 160] width 244 height 52
click at [312, 123] on span "Smoothie packed with juicy blueberries" at bounding box center [340, 118] width 69 height 23
click at [430, 168] on div "09-10-2025 05:00 PM SU MO TU WE TH FR SA" at bounding box center [385, 160] width 244 height 52
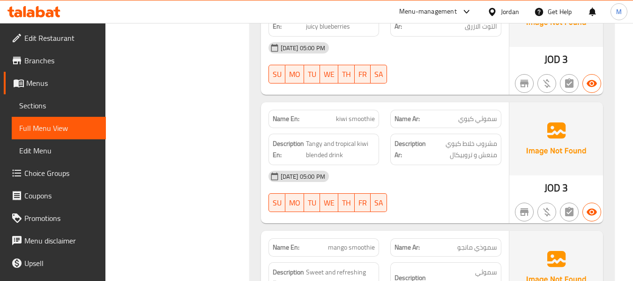
scroll to position [741, 0]
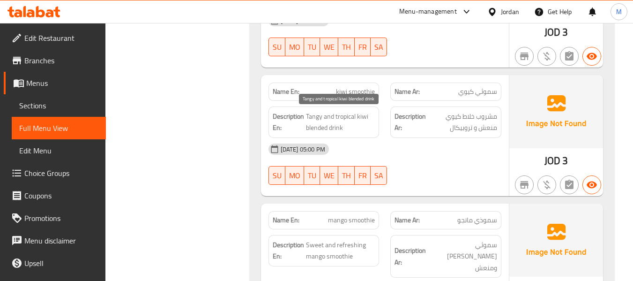
click at [345, 116] on span "Tangy and tropical kiwi blended drink" at bounding box center [340, 122] width 69 height 23
click at [339, 117] on span "Tangy and tropical kiwi blended drink" at bounding box center [340, 122] width 69 height 23
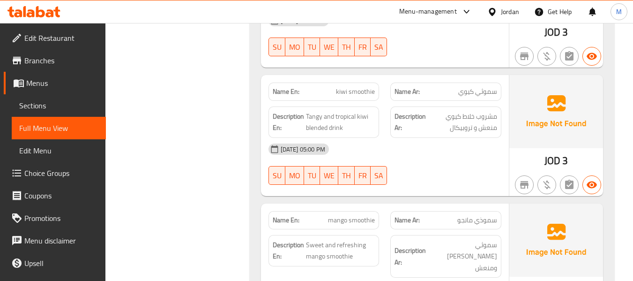
click at [415, 164] on div "09-10-2025 05:00 PM SU MO TU WE TH FR SA" at bounding box center [385, 164] width 244 height 52
click at [312, 127] on span "Tangy and tropical kiwi blended drink" at bounding box center [340, 122] width 69 height 23
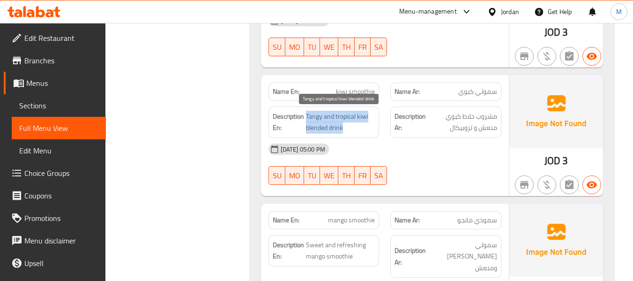
click at [312, 127] on span "Tangy and tropical kiwi blended drink" at bounding box center [340, 122] width 69 height 23
click at [313, 129] on span "Tangy and tropical kiwi blended drink" at bounding box center [340, 122] width 69 height 23
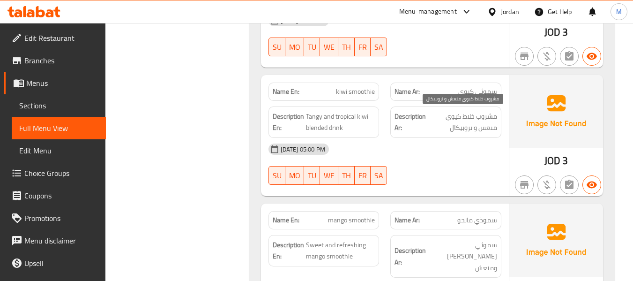
click at [466, 114] on span "مشروب خلاط كيوي منعش و تروبيكال" at bounding box center [462, 122] width 69 height 23
click at [470, 113] on span "مشروب خلاط كيوي منعش و تروبيكال" at bounding box center [462, 122] width 69 height 23
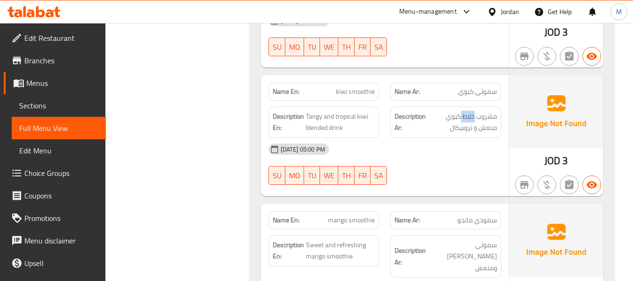
click at [420, 153] on div "09-10-2025 05:00 PM" at bounding box center [385, 149] width 244 height 22
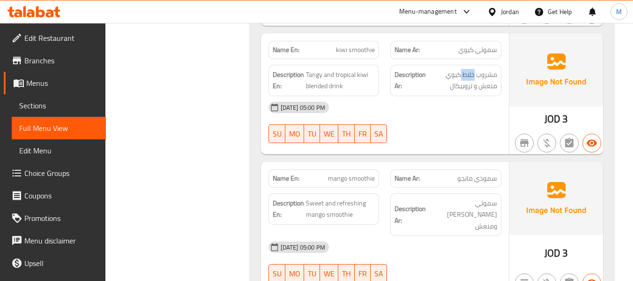
scroll to position [803, 0]
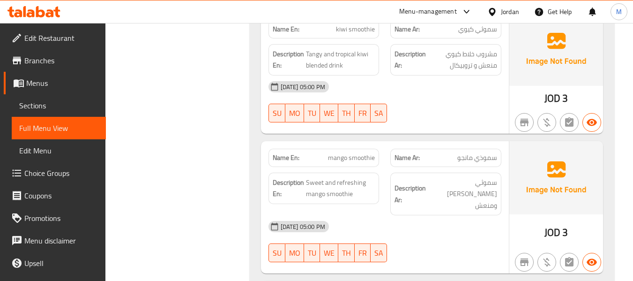
click at [344, 191] on span "Sweet and refreshing mango smoothie" at bounding box center [340, 188] width 69 height 23
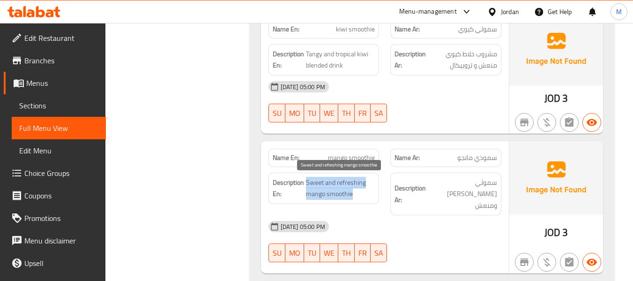
click at [344, 191] on span "Sweet and refreshing mango smoothie" at bounding box center [340, 188] width 69 height 23
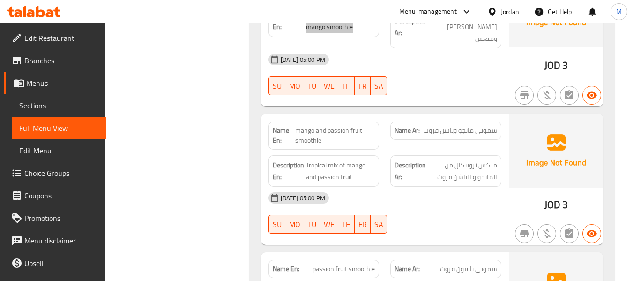
scroll to position [990, 0]
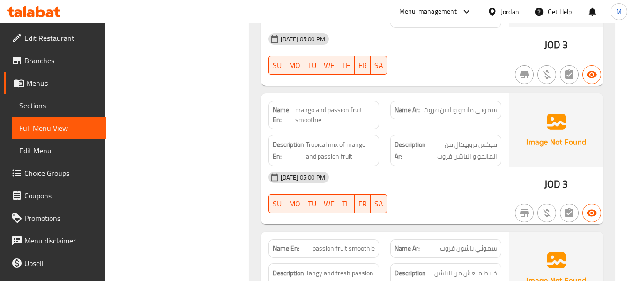
click at [404, 177] on div "09-10-2025 05:00 PM" at bounding box center [385, 177] width 244 height 22
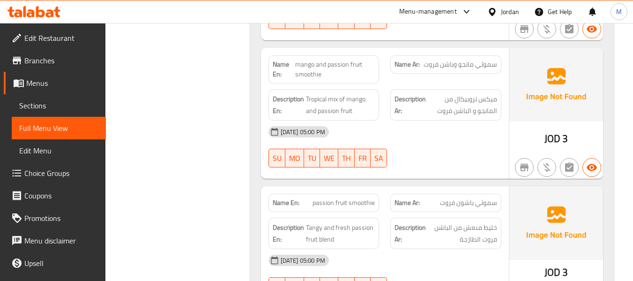
scroll to position [1115, 0]
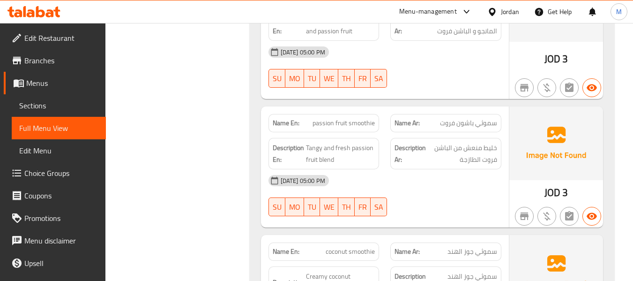
click at [408, 178] on div "09-10-2025 05:00 PM" at bounding box center [385, 180] width 244 height 22
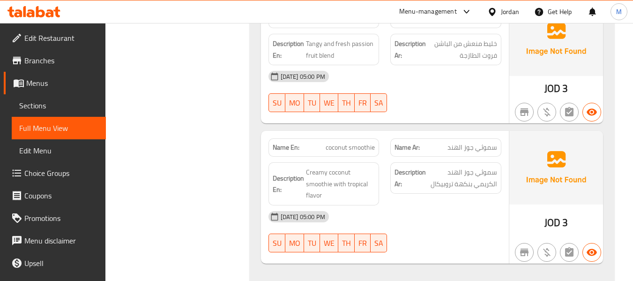
scroll to position [1240, 0]
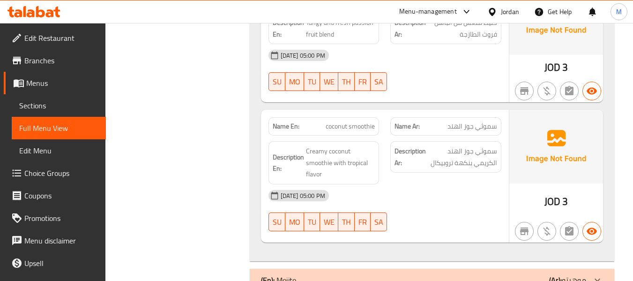
click at [401, 184] on div "09-10-2025 05:00 PM" at bounding box center [385, 195] width 244 height 22
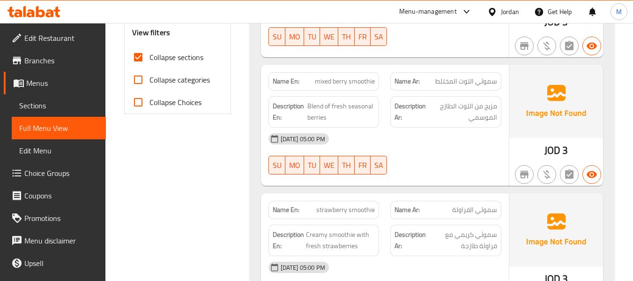
scroll to position [116, 0]
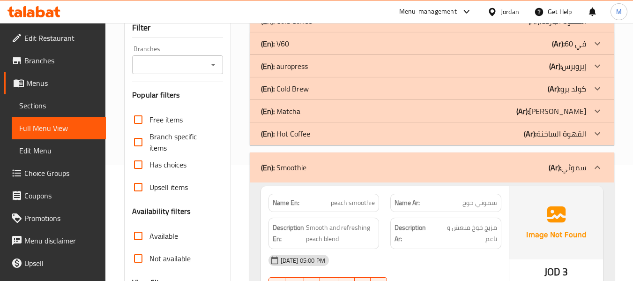
click at [319, 165] on div "(En): Smoothie (Ar): سموثي" at bounding box center [423, 167] width 325 height 11
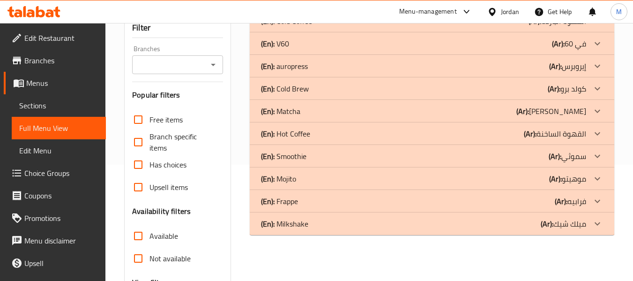
click at [315, 173] on div "(En): Mojito (Ar): موهيتو" at bounding box center [423, 178] width 325 height 11
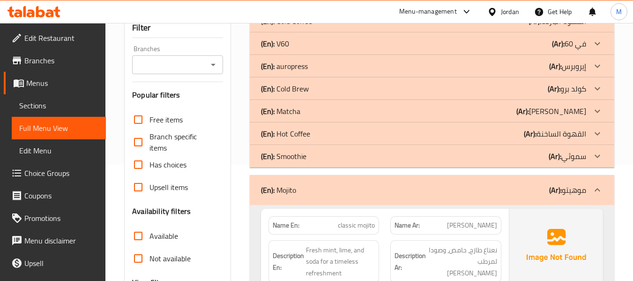
click at [308, 256] on span "Fresh mint, lime, and soda for a timeless refreshment" at bounding box center [340, 261] width 69 height 35
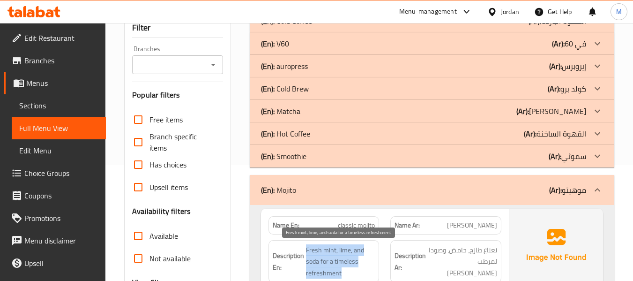
click at [308, 256] on span "Fresh mint, lime, and soda for a timeless refreshment" at bounding box center [340, 261] width 69 height 35
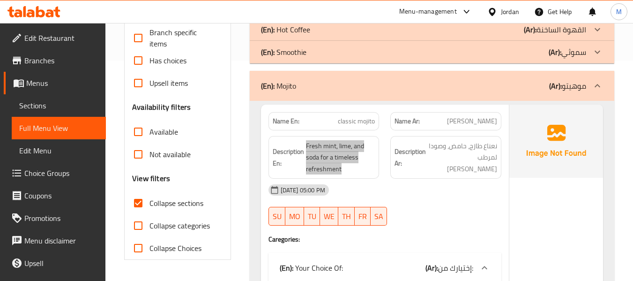
scroll to position [241, 0]
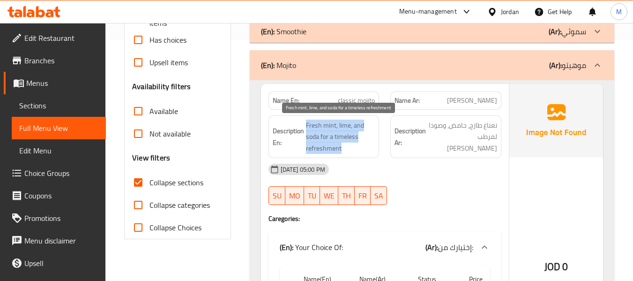
click at [344, 139] on span "Fresh mint, lime, and soda for a timeless refreshment" at bounding box center [340, 136] width 69 height 35
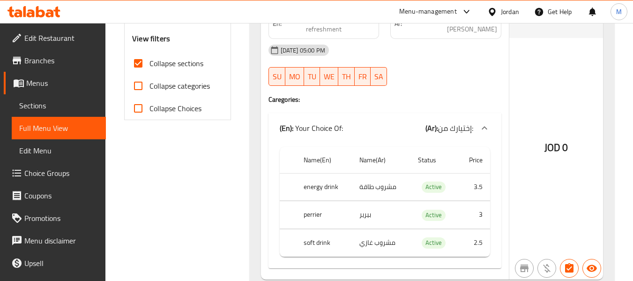
scroll to position [366, 0]
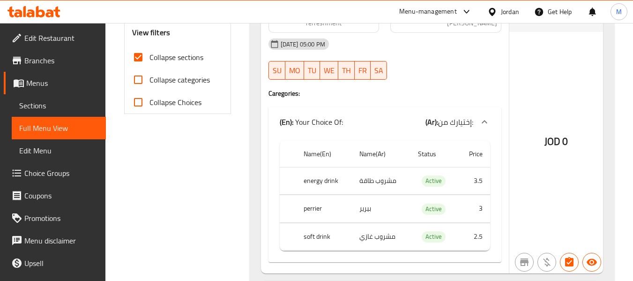
click at [313, 179] on th "energy drink" at bounding box center [324, 181] width 56 height 28
click at [376, 177] on td "مشروب طاقة" at bounding box center [381, 181] width 58 height 28
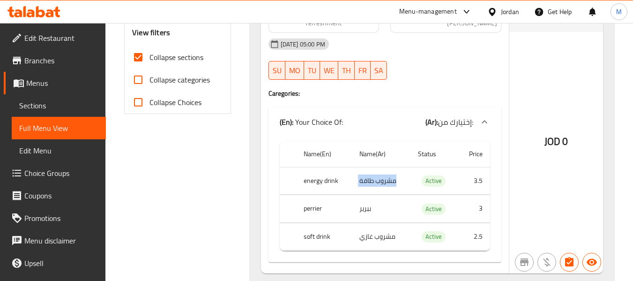
click at [376, 177] on td "مشروب طاقة" at bounding box center [381, 181] width 58 height 28
click at [308, 207] on th "perrier" at bounding box center [324, 209] width 56 height 28
click at [361, 206] on td "بيرير" at bounding box center [381, 209] width 58 height 28
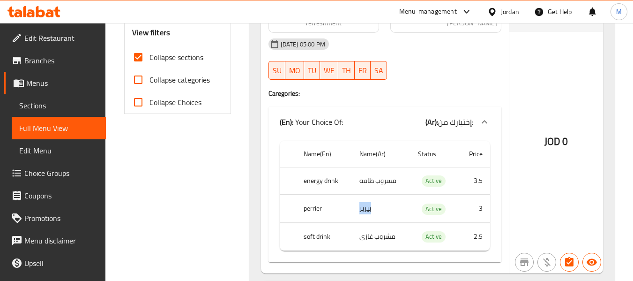
click at [361, 206] on td "بيرير" at bounding box center [381, 209] width 58 height 28
click at [310, 237] on th "soft drink" at bounding box center [324, 237] width 56 height 28
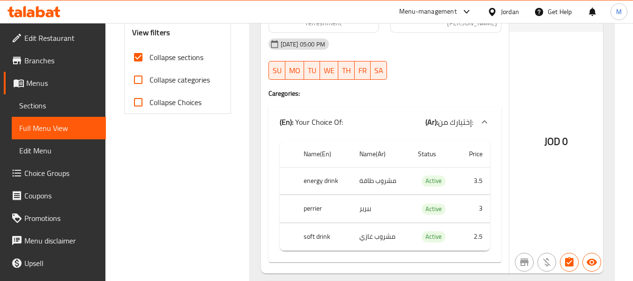
click at [378, 237] on td "مشروب غازي" at bounding box center [381, 237] width 58 height 28
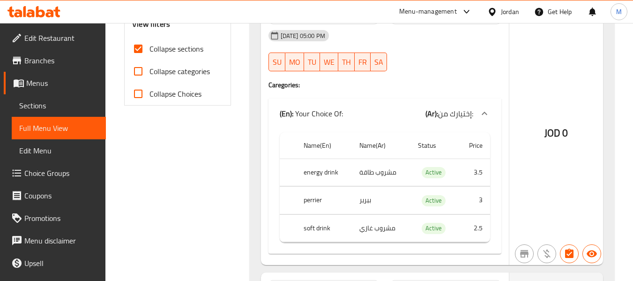
scroll to position [304, 0]
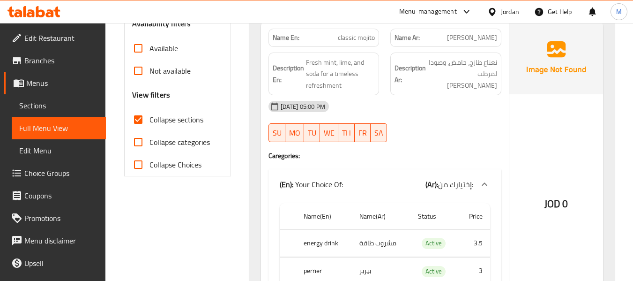
click at [437, 151] on h4 "Caregories:" at bounding box center [384, 155] width 233 height 9
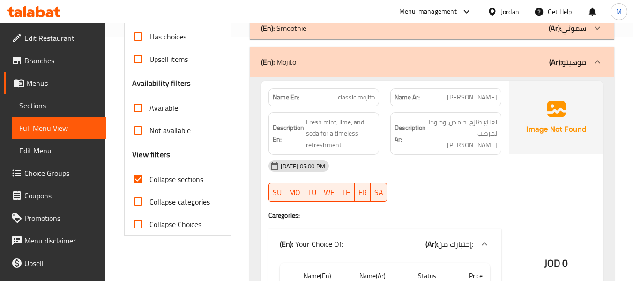
scroll to position [178, 0]
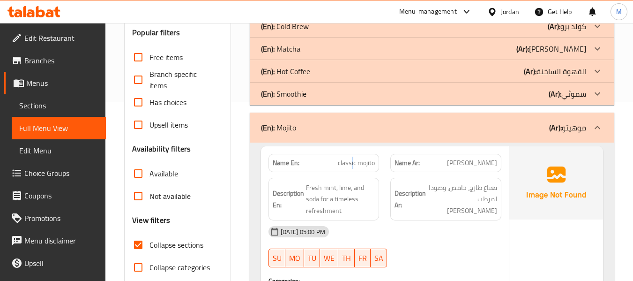
click at [354, 159] on span "classic mojito" at bounding box center [356, 163] width 37 height 10
click at [352, 158] on span "classic mojito" at bounding box center [356, 163] width 37 height 10
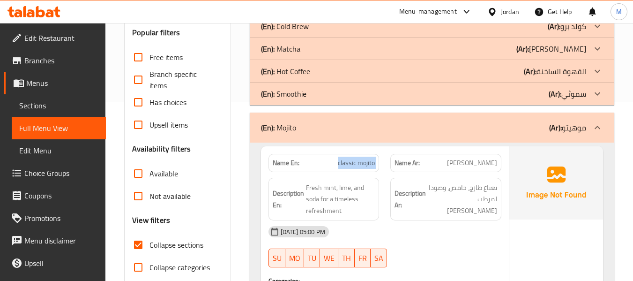
click at [352, 158] on span "classic mojito" at bounding box center [356, 163] width 37 height 10
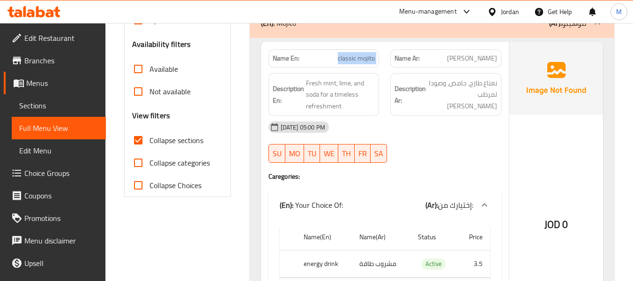
scroll to position [428, 0]
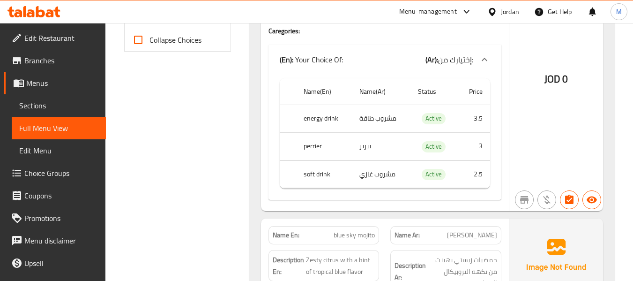
click at [309, 148] on th "perrier" at bounding box center [324, 147] width 56 height 28
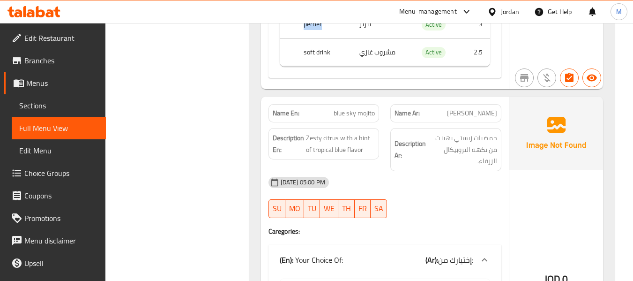
scroll to position [553, 0]
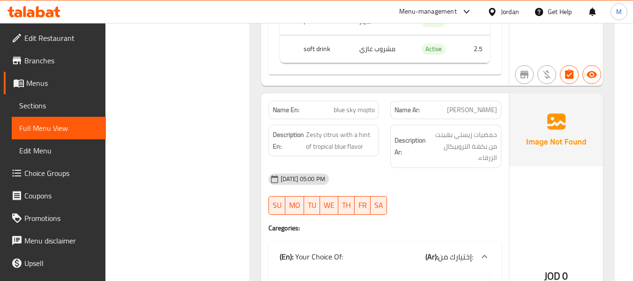
click at [421, 186] on div "09-10-2025 05:00 PM" at bounding box center [385, 179] width 244 height 22
click at [364, 132] on span "Zesty citrus with a hint of tropical blue flavor" at bounding box center [340, 140] width 69 height 23
click at [445, 173] on div "09-10-2025 05:00 PM" at bounding box center [385, 179] width 244 height 22
drag, startPoint x: 341, startPoint y: 134, endPoint x: 311, endPoint y: 146, distance: 32.0
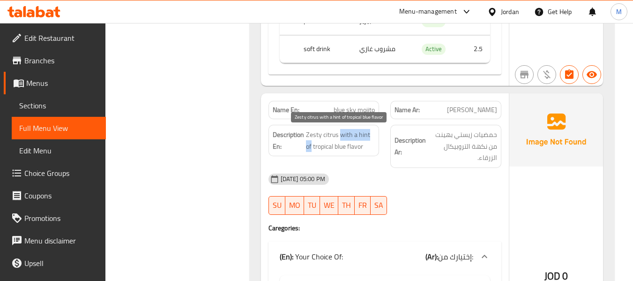
click at [311, 146] on span "Zesty citrus with a hint of tropical blue flavor" at bounding box center [340, 140] width 69 height 23
click at [421, 163] on div "Description Ar: حمضيات زيستي بهينت من نكهة التروبيكال الزرقاء." at bounding box center [445, 146] width 111 height 43
drag, startPoint x: 339, startPoint y: 132, endPoint x: 312, endPoint y: 146, distance: 30.6
click at [312, 146] on span "Zesty citrus with a hint of tropical blue flavor" at bounding box center [340, 140] width 69 height 23
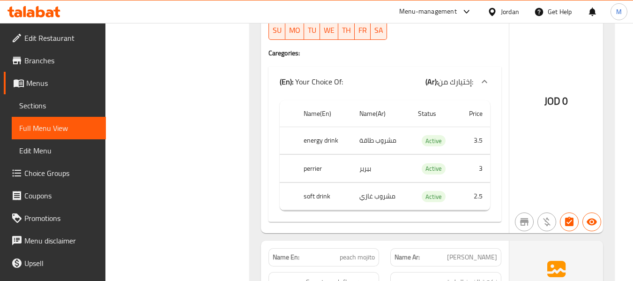
scroll to position [803, 0]
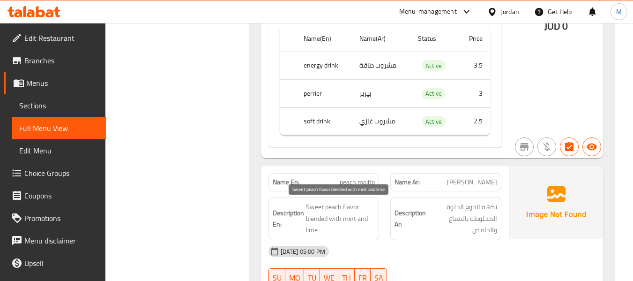
click at [355, 220] on span "Sweet peach flavor blended with mint and lime" at bounding box center [340, 218] width 69 height 35
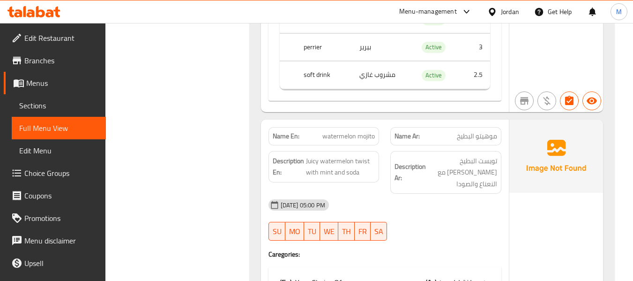
scroll to position [1240, 0]
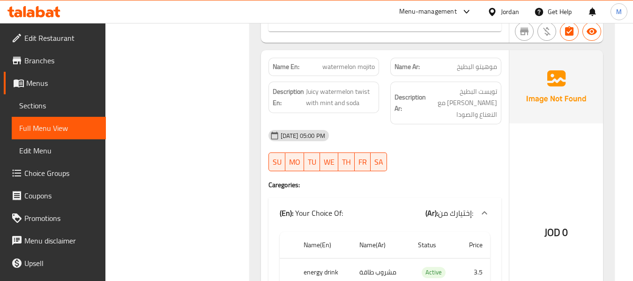
click at [393, 126] on div "09-10-2025 05:00 PM" at bounding box center [385, 135] width 244 height 22
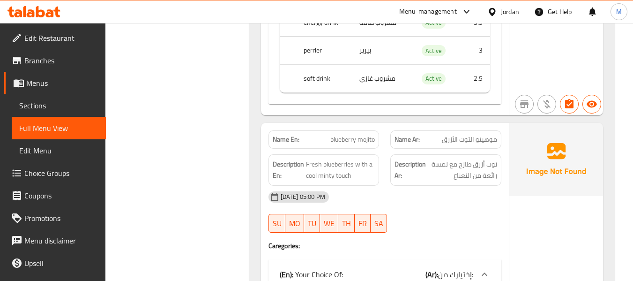
scroll to position [1490, 0]
click at [386, 185] on div "09-10-2025 05:00 PM" at bounding box center [385, 196] width 244 height 22
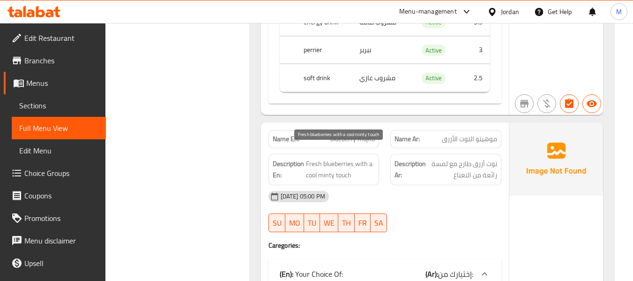
click at [312, 165] on span "Fresh blueberries with a cool minty touch" at bounding box center [340, 169] width 69 height 23
click at [432, 200] on div "09-10-2025 05:00 PM SU MO TU WE TH FR SA" at bounding box center [385, 211] width 244 height 52
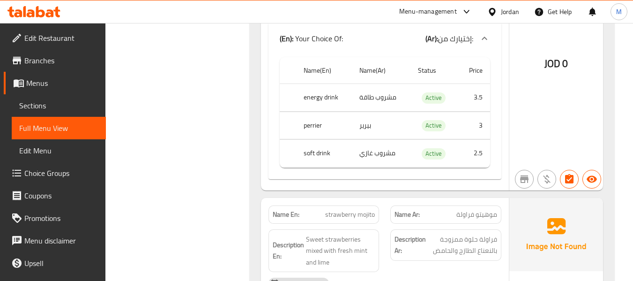
scroll to position [1802, 0]
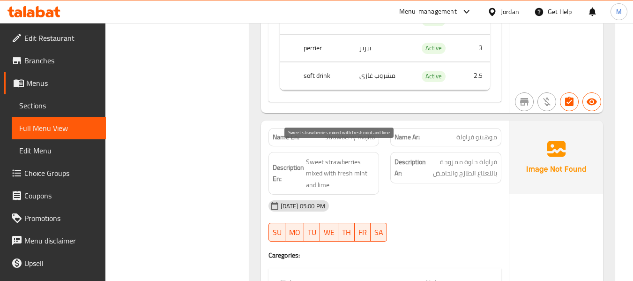
click at [336, 158] on span "Sweet strawberries mixed with fresh mint and lime" at bounding box center [340, 173] width 69 height 35
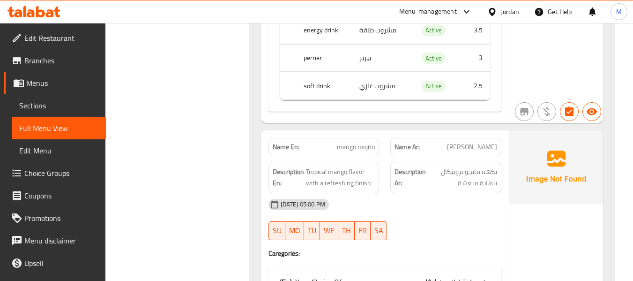
scroll to position [2177, 0]
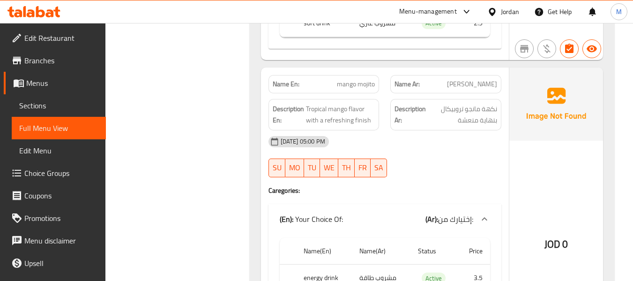
click at [424, 130] on div "09-10-2025 05:00 PM" at bounding box center [385, 141] width 244 height 22
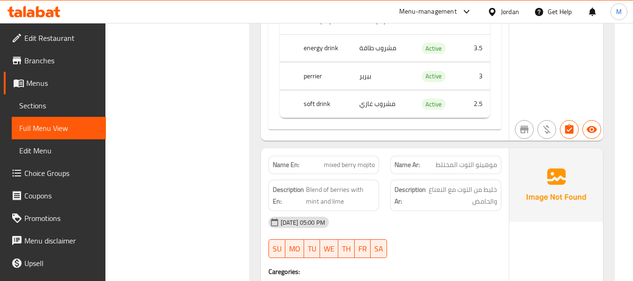
scroll to position [2427, 0]
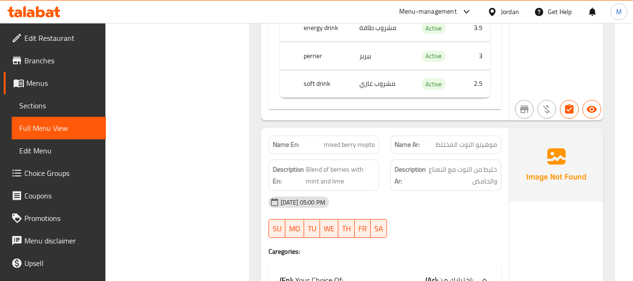
click at [396, 191] on div "09-10-2025 05:00 PM" at bounding box center [385, 202] width 244 height 22
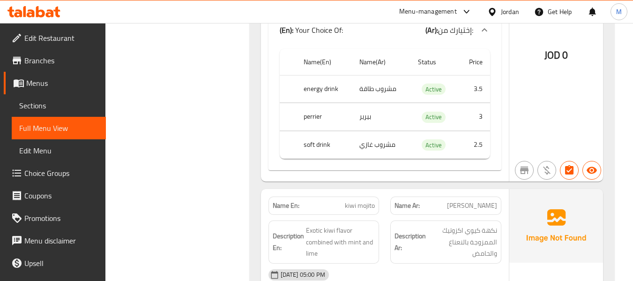
scroll to position [2739, 0]
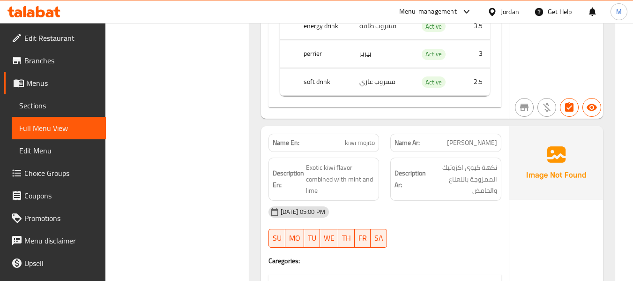
click at [413, 200] on div "09-10-2025 05:00 PM" at bounding box center [385, 211] width 244 height 22
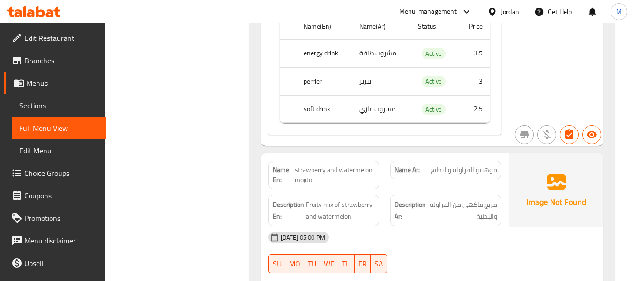
scroll to position [3051, 0]
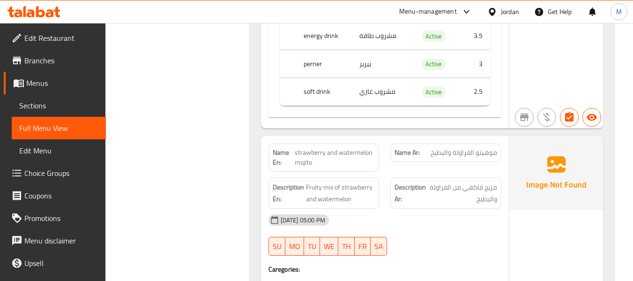
click at [396, 216] on div "09-10-2025 05:00 PM" at bounding box center [385, 219] width 244 height 22
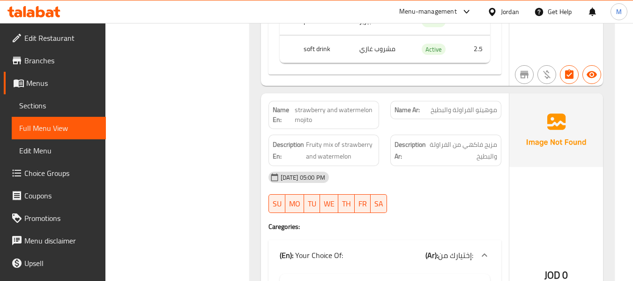
scroll to position [3114, 0]
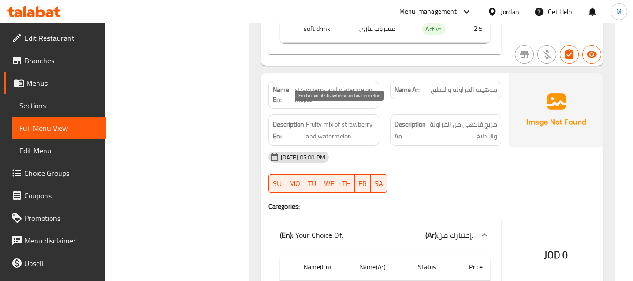
click at [338, 119] on span "Fruity mix of strawberry and watermelon" at bounding box center [340, 130] width 69 height 23
drag, startPoint x: 334, startPoint y: 113, endPoint x: 303, endPoint y: 116, distance: 31.0
click at [303, 119] on h6 "Description En: Fruity mix of strawberry and watermelon" at bounding box center [324, 130] width 103 height 23
click at [326, 120] on span "Fruity mix of strawberry and watermelon" at bounding box center [340, 130] width 69 height 23
drag, startPoint x: 333, startPoint y: 111, endPoint x: 305, endPoint y: 114, distance: 28.2
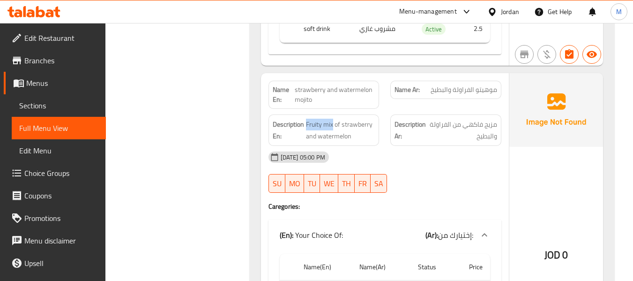
click at [305, 119] on h6 "Description En: Fruity mix of strawberry and watermelon" at bounding box center [324, 130] width 103 height 23
click at [308, 119] on span "Fruity mix of strawberry and watermelon" at bounding box center [340, 130] width 69 height 23
click at [333, 119] on span "Fruity mix of strawberry and watermelon" at bounding box center [340, 130] width 69 height 23
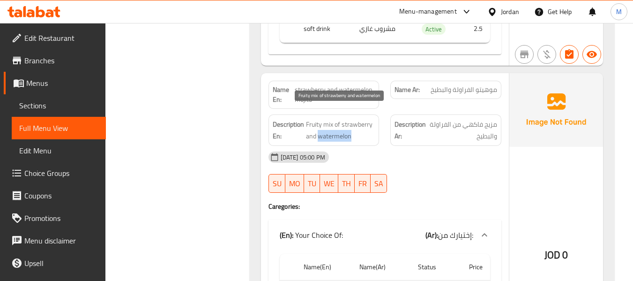
click at [333, 119] on span "Fruity mix of strawberry and watermelon" at bounding box center [340, 130] width 69 height 23
click at [333, 85] on span "strawberry and watermelon mojito" at bounding box center [335, 95] width 80 height 20
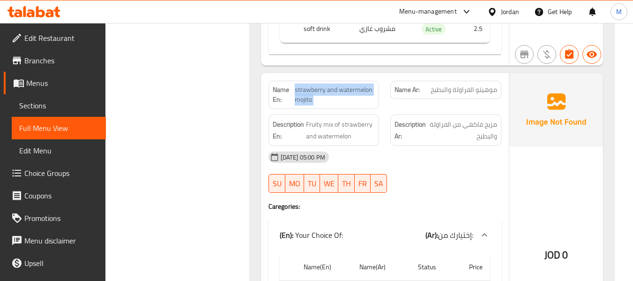
click at [333, 85] on span "strawberry and watermelon mojito" at bounding box center [335, 95] width 80 height 20
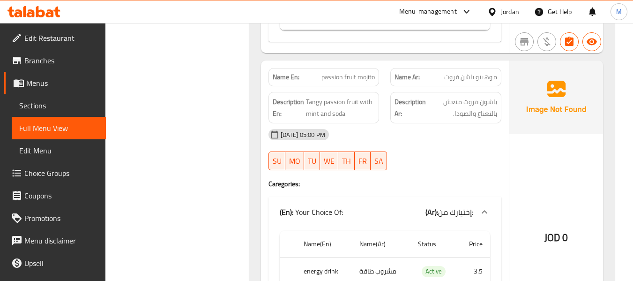
scroll to position [3426, 0]
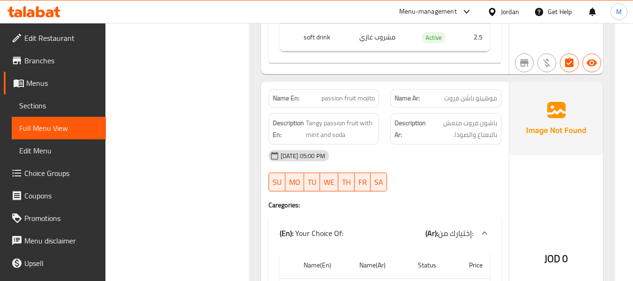
click at [431, 152] on div "09-10-2025 05:00 PM" at bounding box center [385, 155] width 244 height 22
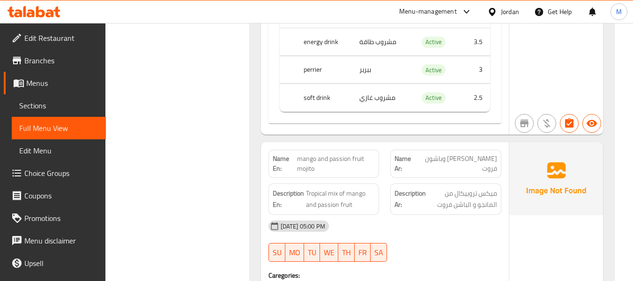
scroll to position [3738, 0]
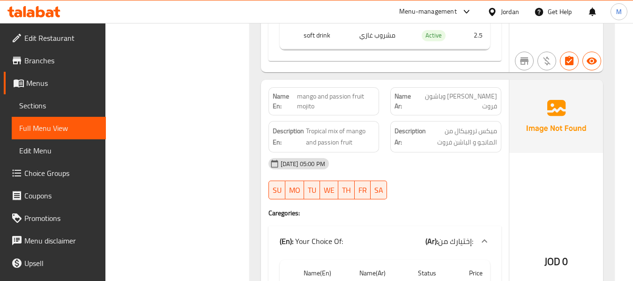
click at [435, 166] on div "09-10-2025 05:00 PM SU MO TU WE TH FR SA" at bounding box center [385, 178] width 244 height 52
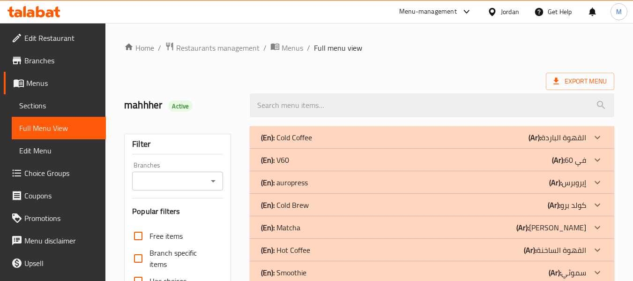
scroll to position [187, 0]
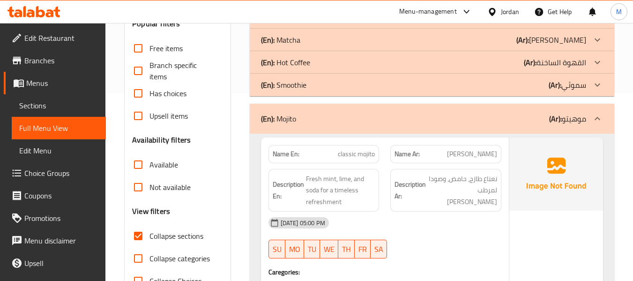
click at [335, 119] on div "(En): Mojito (Ar): موهيتو" at bounding box center [423, 118] width 325 height 11
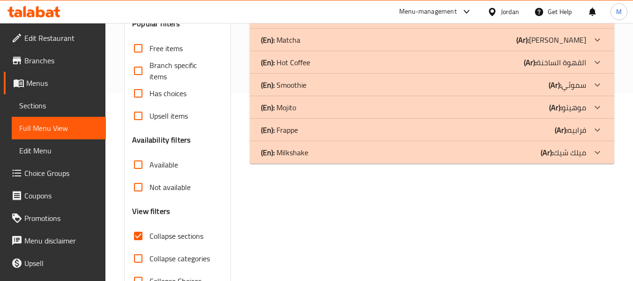
click at [574, 200] on div "(En): Cold Coffee (Ar): القهوة الباردة Name En: Iced Americano Name Ar: أمريكان…" at bounding box center [432, 115] width 376 height 365
click at [355, 133] on div "(En): Frappe (Ar): فرابيه" at bounding box center [423, 129] width 325 height 11
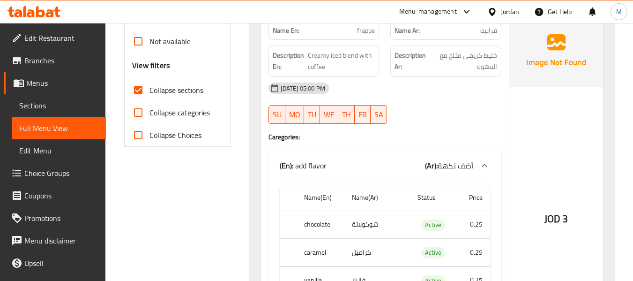
scroll to position [312, 0]
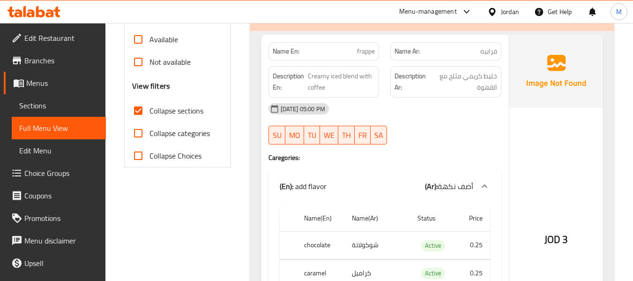
click at [389, 113] on div "09-10-2025 05:00 PM" at bounding box center [385, 108] width 244 height 22
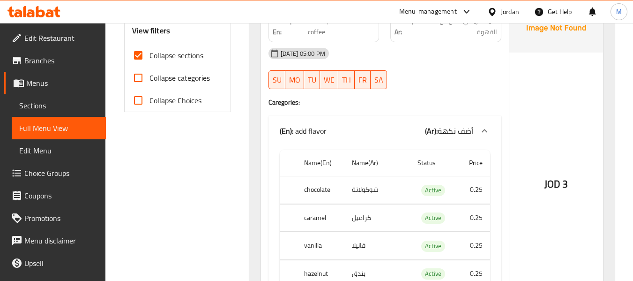
scroll to position [180, 0]
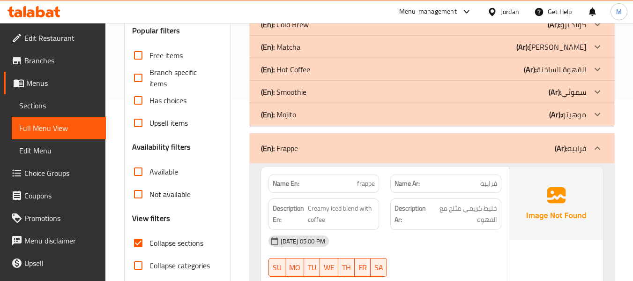
click at [311, 152] on div "(En): Frappe (Ar): فرابيه" at bounding box center [423, 147] width 325 height 11
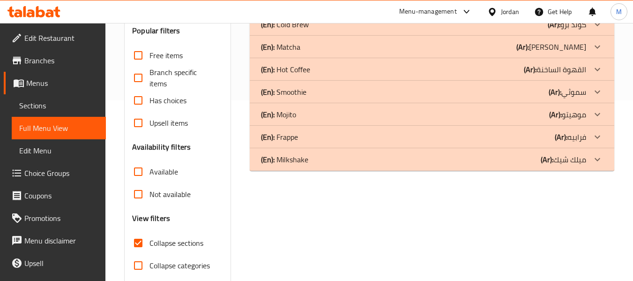
click at [304, 159] on p "(En): Milkshake" at bounding box center [284, 159] width 47 height 11
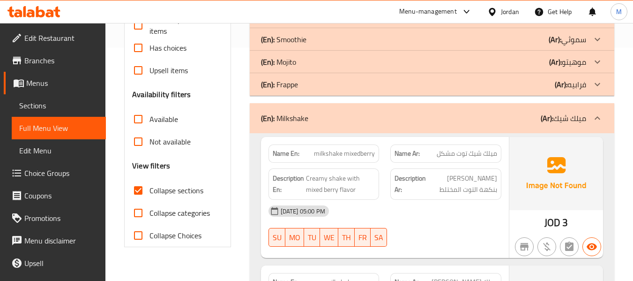
scroll to position [305, 0]
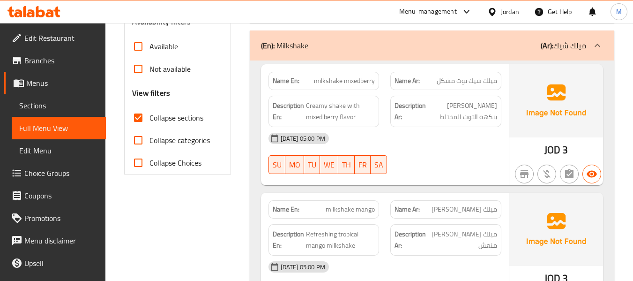
click at [340, 116] on span "Creamy shake with mixed berry flavor" at bounding box center [340, 111] width 69 height 23
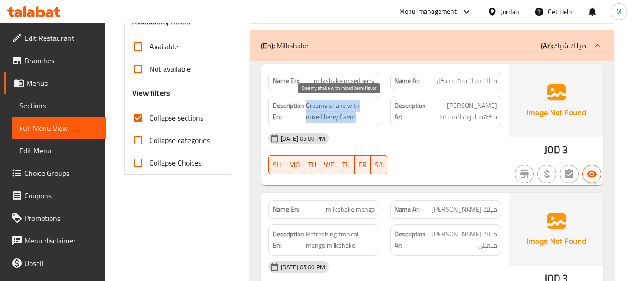
click at [340, 116] on span "Creamy shake with mixed berry flavor" at bounding box center [340, 111] width 69 height 23
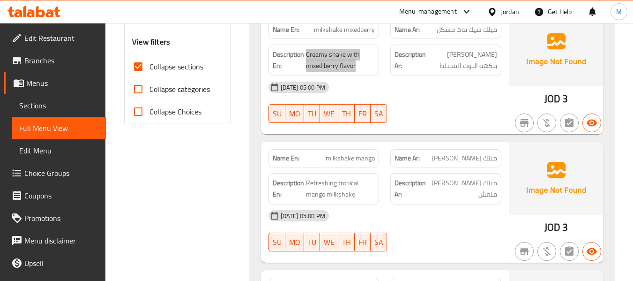
scroll to position [393, 0]
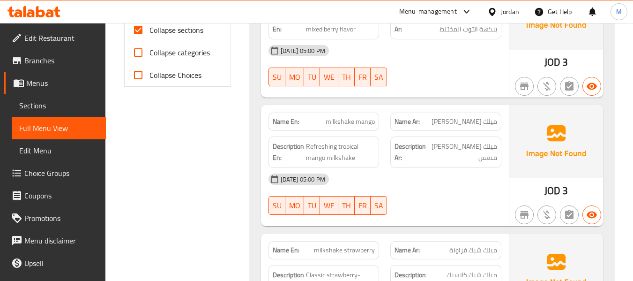
click at [444, 197] on div "09-10-2025 05:00 PM SU MO TU WE TH FR SA" at bounding box center [385, 194] width 244 height 52
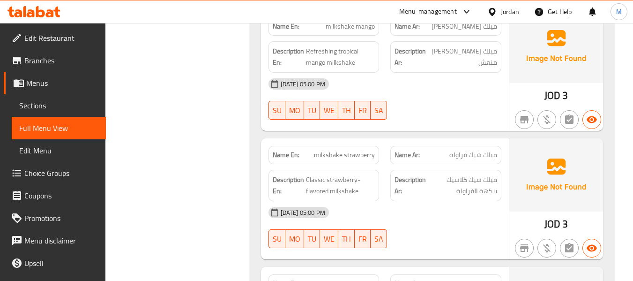
scroll to position [518, 0]
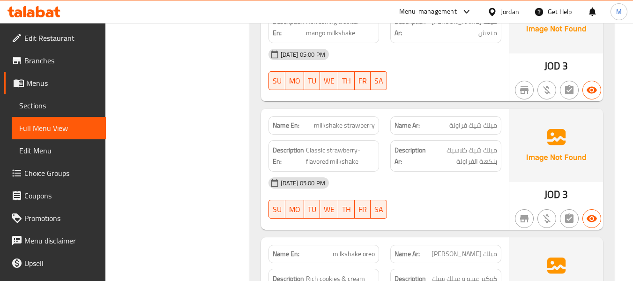
click at [409, 183] on div "09-10-2025 05:00 PM" at bounding box center [385, 182] width 244 height 22
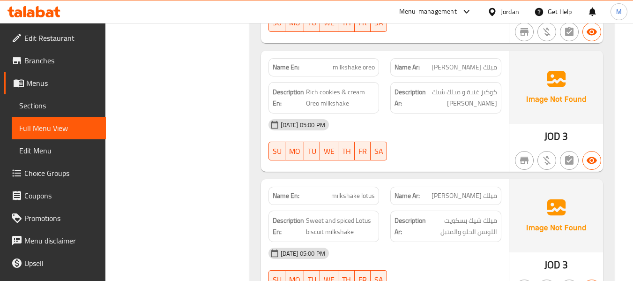
scroll to position [705, 0]
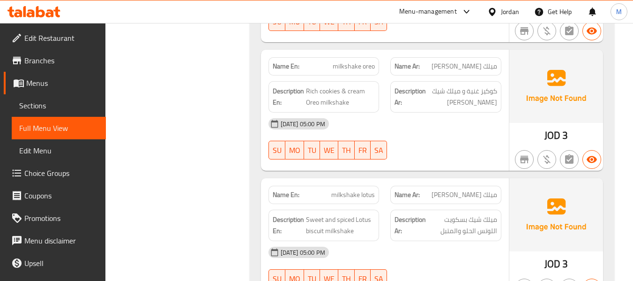
click at [422, 153] on div "09-10-2025 05:00 PM SU MO TU WE TH FR SA" at bounding box center [385, 138] width 244 height 52
click at [331, 95] on span "Rich cookies & cream Oreo milkshake" at bounding box center [340, 96] width 69 height 23
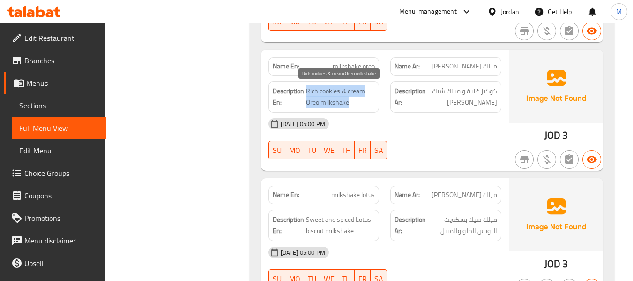
click at [331, 95] on span "Rich cookies & cream Oreo milkshake" at bounding box center [340, 96] width 69 height 23
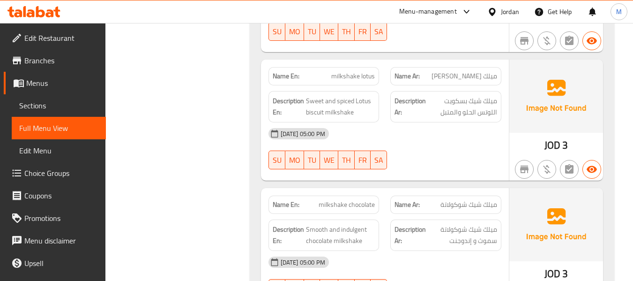
scroll to position [830, 0]
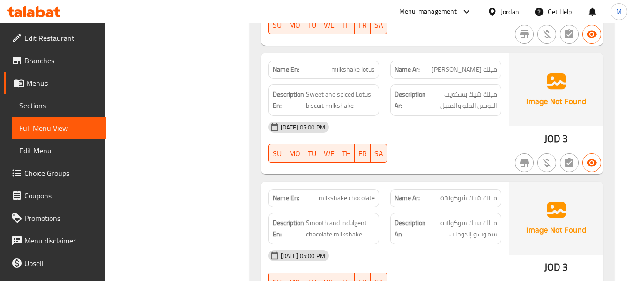
click at [429, 143] on div "09-10-2025 05:00 PM SU MO TU WE TH FR SA" at bounding box center [385, 142] width 244 height 52
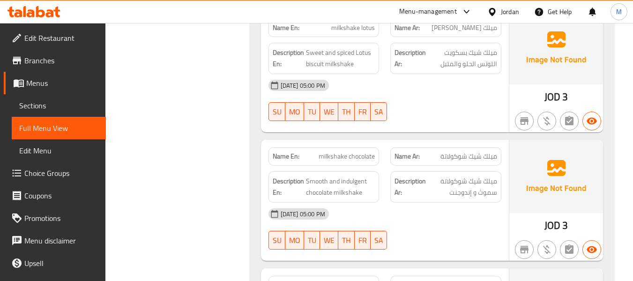
scroll to position [892, 0]
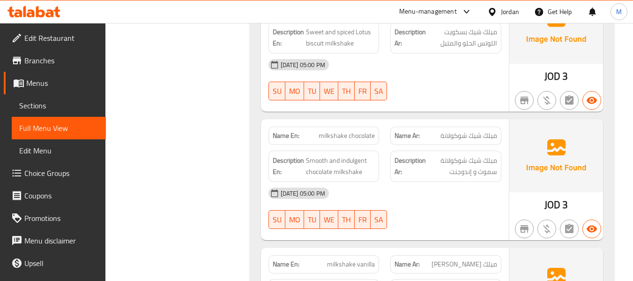
click at [439, 211] on div "09-10-2025 05:00 PM SU MO TU WE TH FR SA" at bounding box center [385, 208] width 244 height 52
click at [356, 162] on span "Smooth and indulgent chocolate milkshake" at bounding box center [340, 166] width 69 height 23
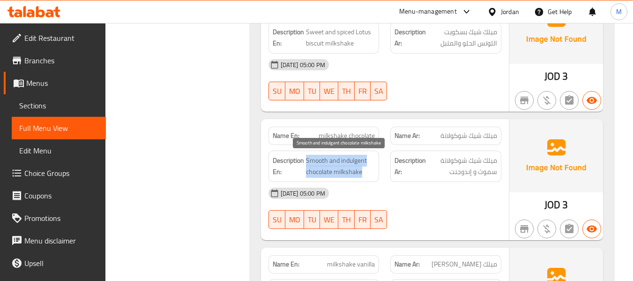
click at [356, 162] on span "Smooth and indulgent chocolate milkshake" at bounding box center [340, 166] width 69 height 23
click at [356, 161] on span "Smooth and indulgent chocolate milkshake" at bounding box center [340, 166] width 69 height 23
click at [356, 158] on span "Smooth and indulgent chocolate milkshake" at bounding box center [340, 166] width 69 height 23
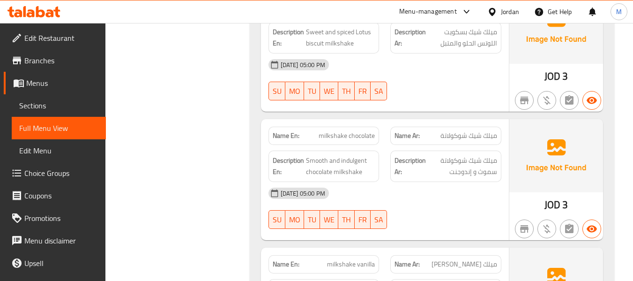
click at [478, 202] on div "09-10-2025 05:00 PM" at bounding box center [385, 193] width 244 height 22
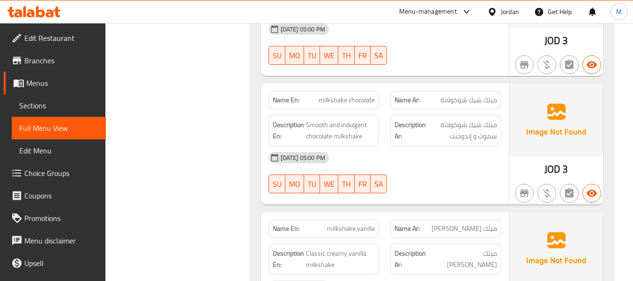
scroll to position [955, 0]
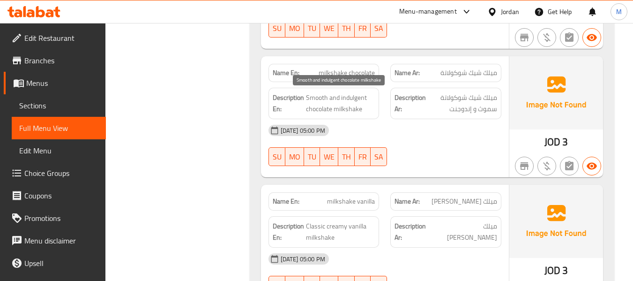
click at [318, 97] on span "Smooth and indulgent chocolate milkshake" at bounding box center [340, 103] width 69 height 23
click at [316, 97] on span "Smooth and indulgent chocolate milkshake" at bounding box center [340, 103] width 69 height 23
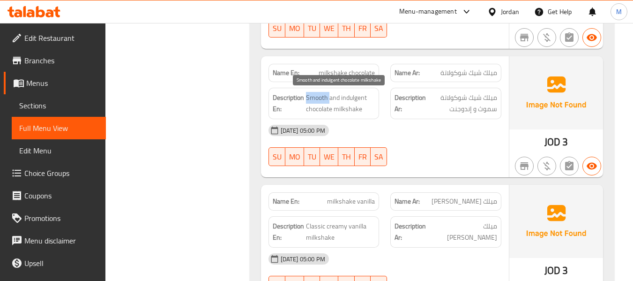
click at [316, 97] on span "Smooth and indulgent chocolate milkshake" at bounding box center [340, 103] width 69 height 23
click at [344, 65] on div "Name En: milkshake chocolate" at bounding box center [323, 73] width 111 height 18
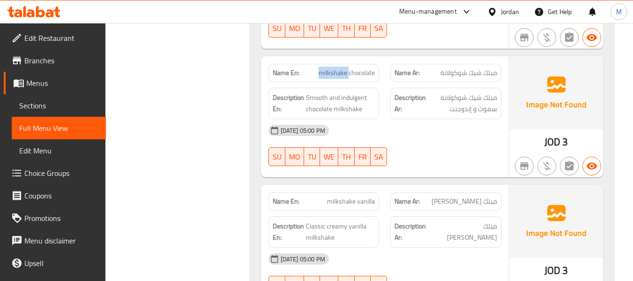
click at [344, 65] on div "Name En: milkshake chocolate" at bounding box center [323, 73] width 111 height 18
click at [478, 147] on div "09-10-2025 05:00 PM SU MO TU WE TH FR SA" at bounding box center [385, 145] width 244 height 52
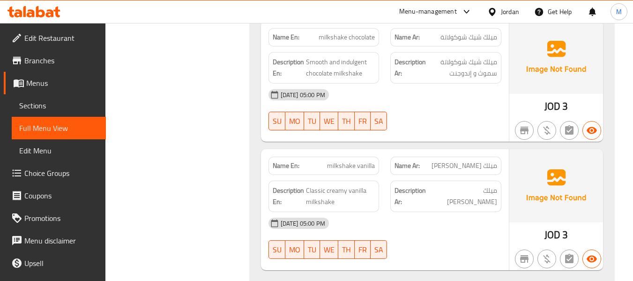
scroll to position [1017, 0]
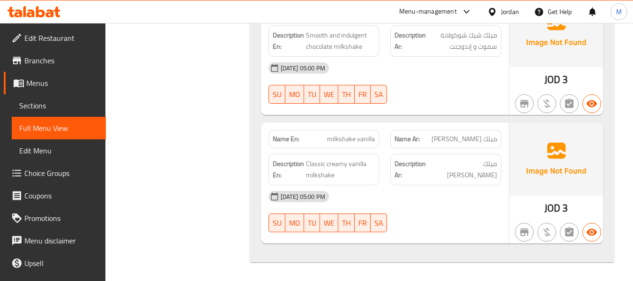
click at [449, 215] on div "09-10-2025 05:00 PM SU MO TU WE TH FR SA" at bounding box center [385, 211] width 244 height 52
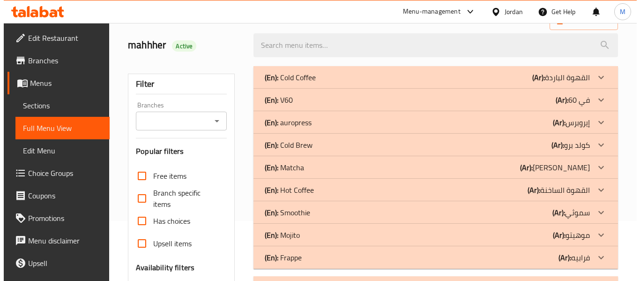
scroll to position [0, 0]
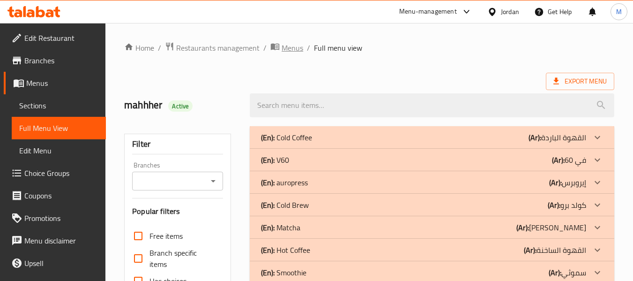
click at [287, 48] on span "Menus" at bounding box center [293, 47] width 22 height 11
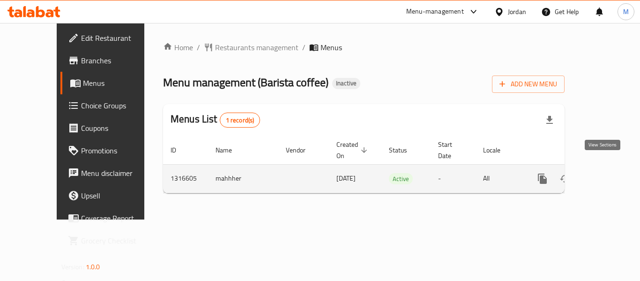
click at [604, 173] on icon "enhanced table" at bounding box center [609, 178] width 11 height 11
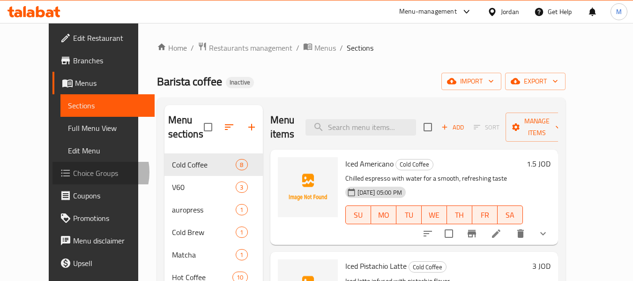
click at [73, 172] on span "Choice Groups" at bounding box center [110, 172] width 74 height 11
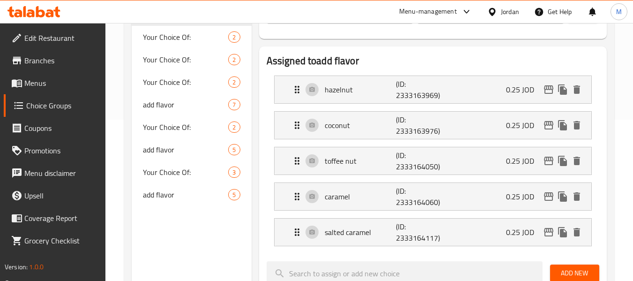
scroll to position [187, 0]
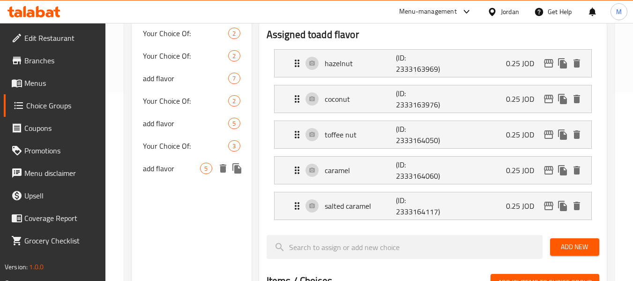
click at [169, 164] on span "add flavor" at bounding box center [171, 168] width 57 height 11
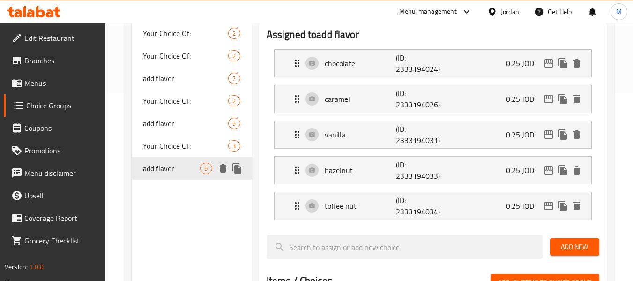
type input "add flavor"
type input "أضف نكهة"
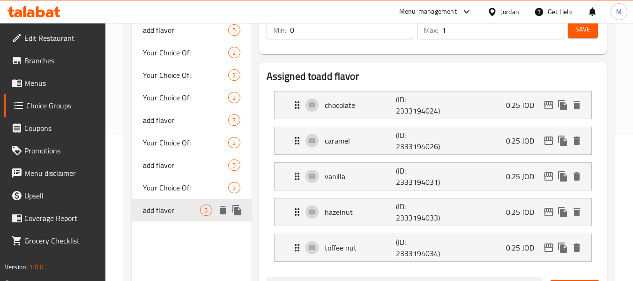
scroll to position [125, 0]
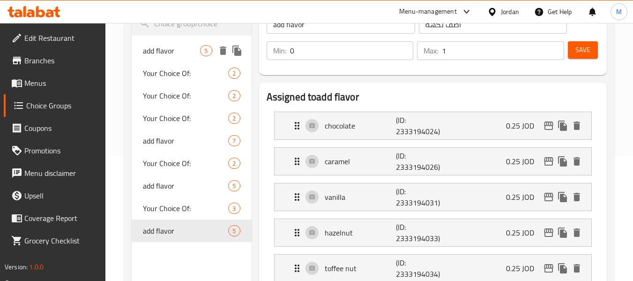
click at [173, 52] on span "add flavor" at bounding box center [171, 50] width 57 height 11
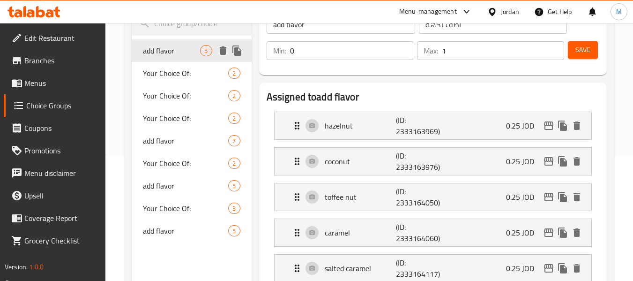
type input "add flavor"
type input "أضف نكهة"
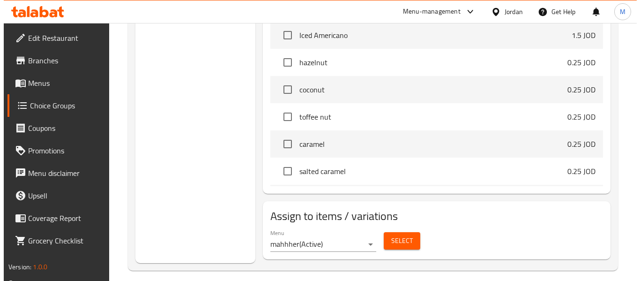
scroll to position [476, 0]
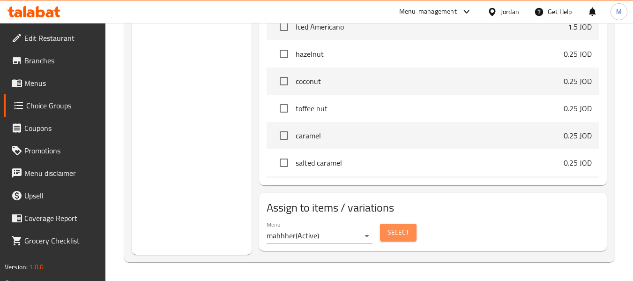
click at [399, 232] on span "Select" at bounding box center [398, 232] width 22 height 12
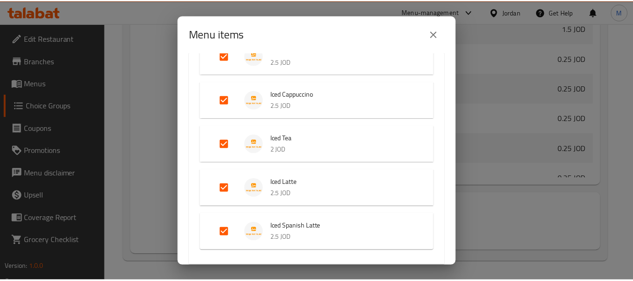
scroll to position [342, 0]
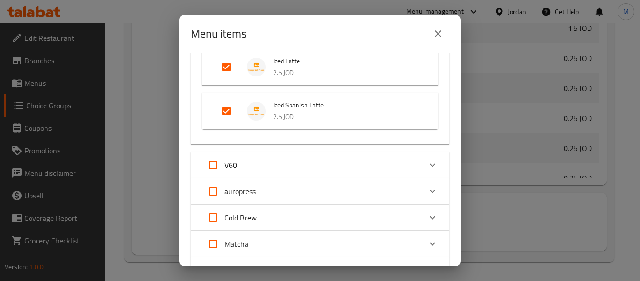
click at [436, 31] on icon "close" at bounding box center [438, 33] width 7 height 7
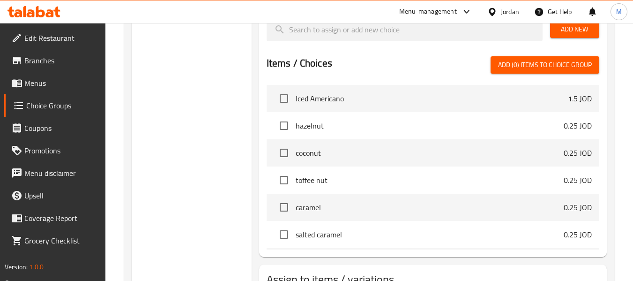
scroll to position [351, 0]
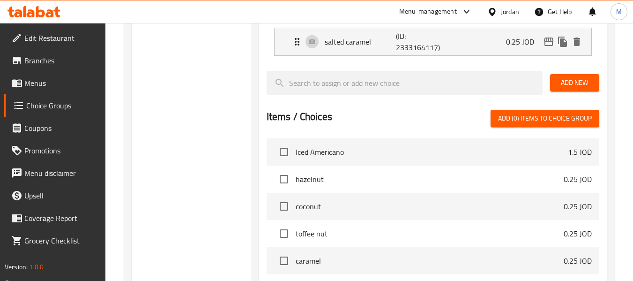
click at [34, 77] on span "Menus" at bounding box center [61, 82] width 74 height 11
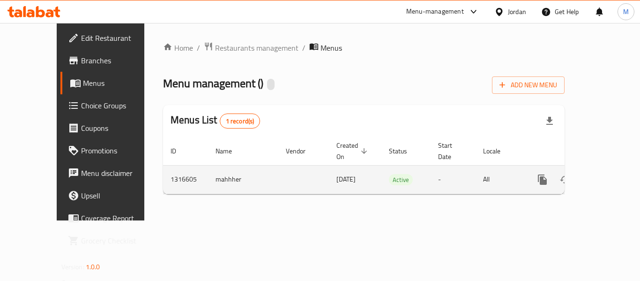
click at [604, 174] on icon "enhanced table" at bounding box center [609, 179] width 11 height 11
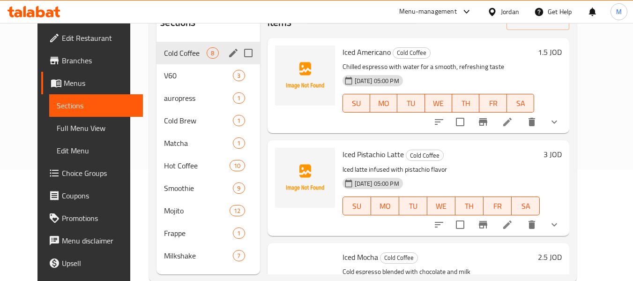
scroll to position [131, 0]
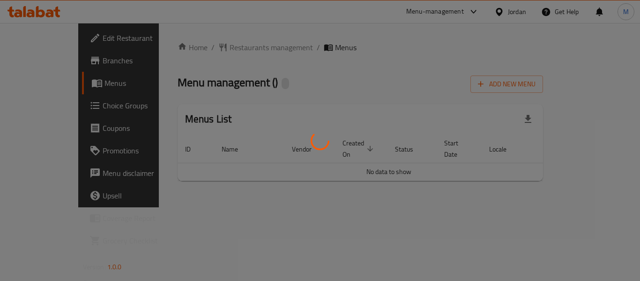
click at [488, 47] on div at bounding box center [320, 140] width 640 height 281
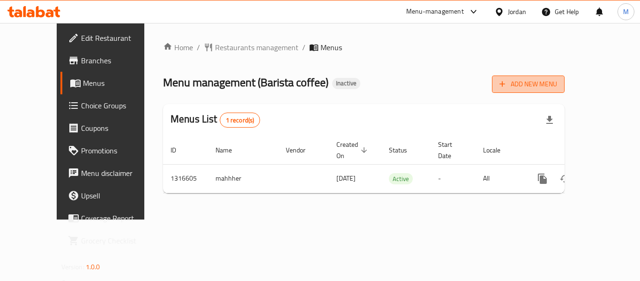
click at [557, 85] on span "Add New Menu" at bounding box center [528, 84] width 58 height 12
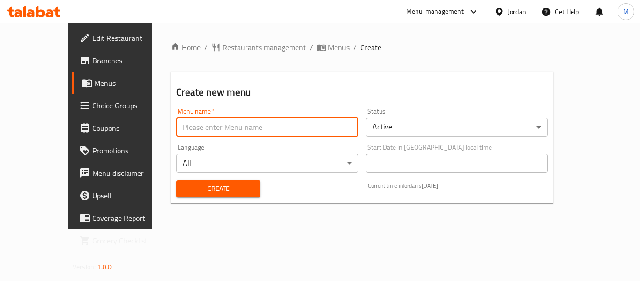
click at [176, 121] on input "text" at bounding box center [267, 127] width 182 height 19
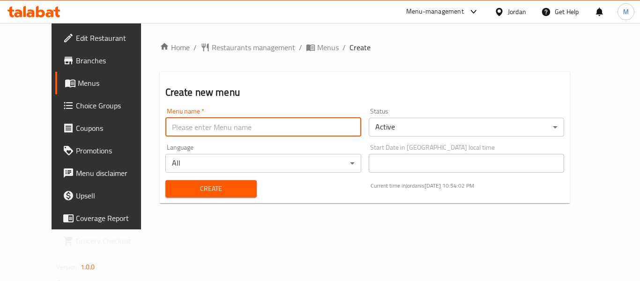
paste input "342867997"
type input "342867997"
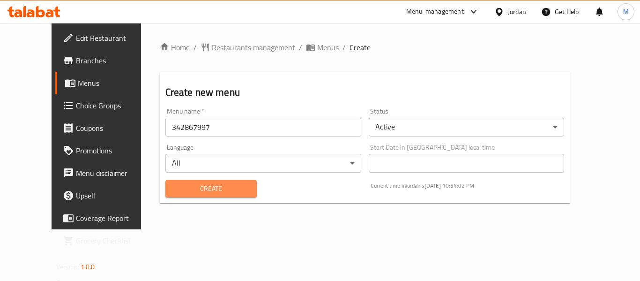
click at [173, 191] on span "Create" at bounding box center [211, 189] width 76 height 12
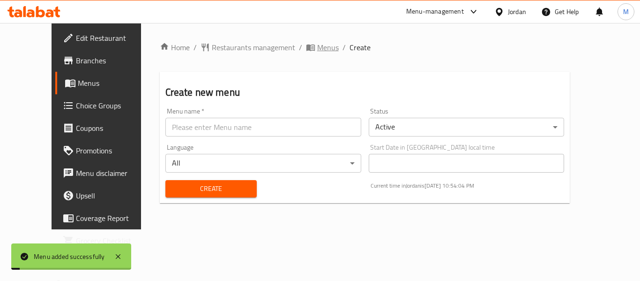
click at [317, 52] on span "Menus" at bounding box center [328, 47] width 22 height 11
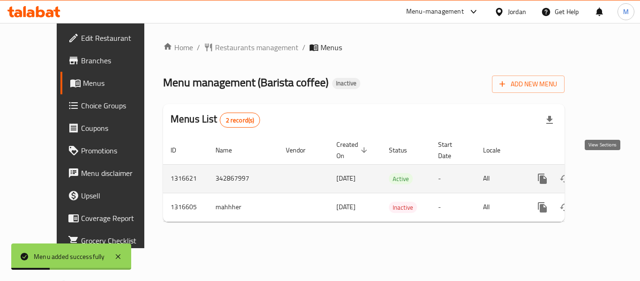
click at [606, 174] on icon "enhanced table" at bounding box center [610, 178] width 8 height 8
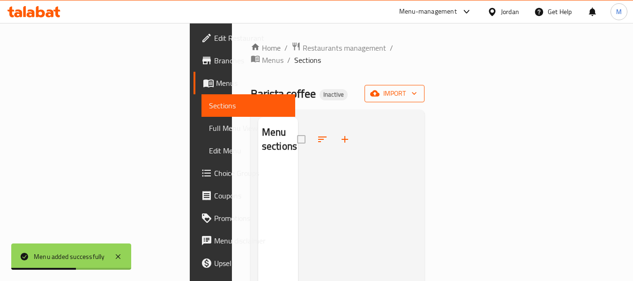
click at [417, 88] on span "import" at bounding box center [394, 94] width 45 height 12
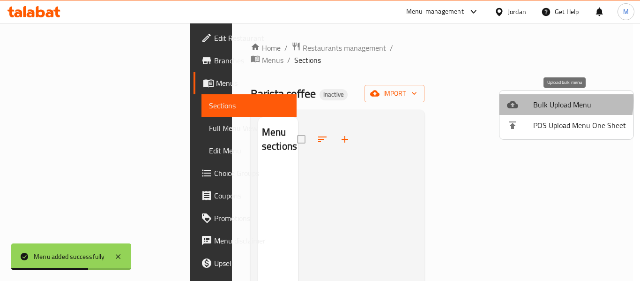
click at [534, 101] on span "Bulk Upload Menu" at bounding box center [579, 104] width 93 height 11
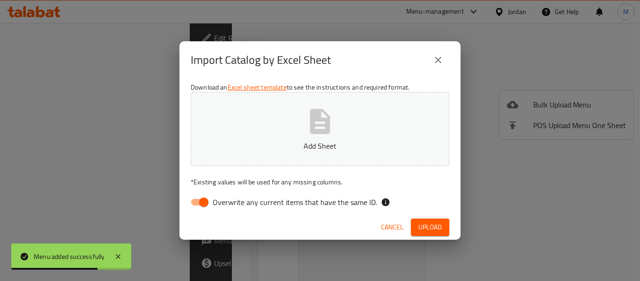
click at [275, 196] on span "Overwrite any current items that have the same ID." at bounding box center [295, 201] width 164 height 11
click at [230, 196] on input "Overwrite any current items that have the same ID." at bounding box center [203, 202] width 53 height 18
checkbox input "false"
click at [293, 147] on p "Add Sheet" at bounding box center [320, 145] width 230 height 11
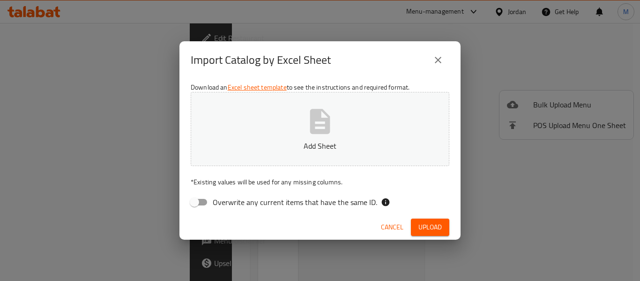
click at [336, 149] on p "Add Sheet" at bounding box center [320, 145] width 230 height 11
click at [424, 227] on span "Upload" at bounding box center [429, 227] width 23 height 12
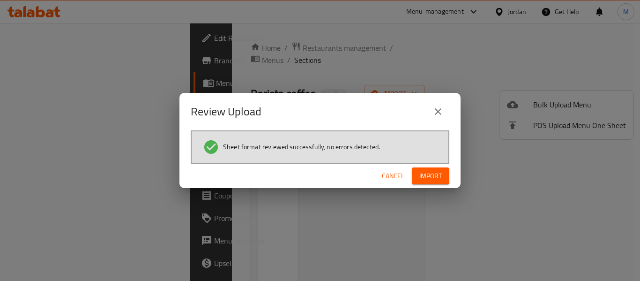
click at [419, 173] on span "Import" at bounding box center [430, 176] width 22 height 12
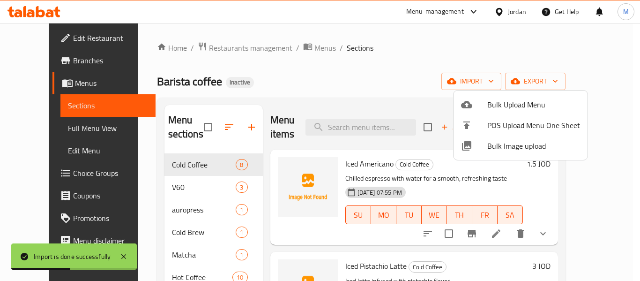
click at [44, 127] on div at bounding box center [320, 140] width 640 height 281
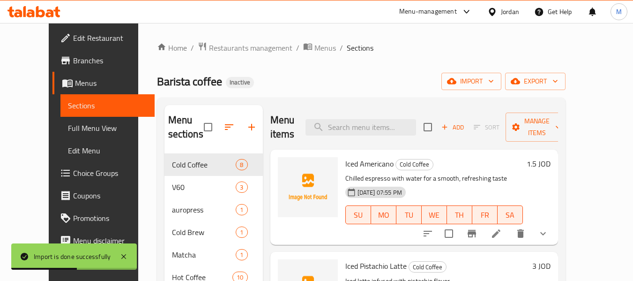
drag, startPoint x: 44, startPoint y: 127, endPoint x: 236, endPoint y: 1, distance: 230.3
click at [68, 127] on span "Full Menu View" at bounding box center [107, 127] width 79 height 11
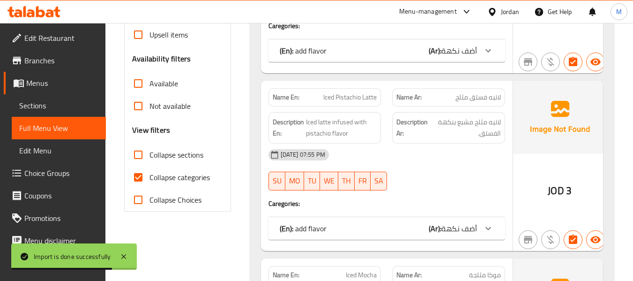
scroll to position [312, 0]
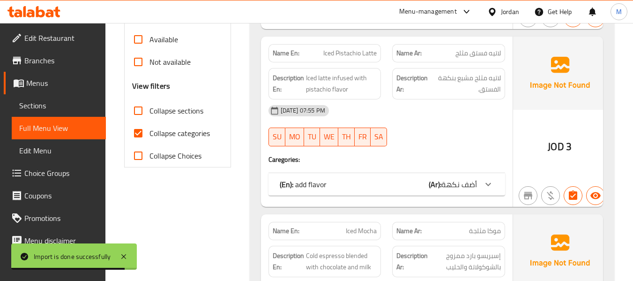
click at [144, 132] on input "Collapse categories" at bounding box center [138, 133] width 22 height 22
checkbox input "false"
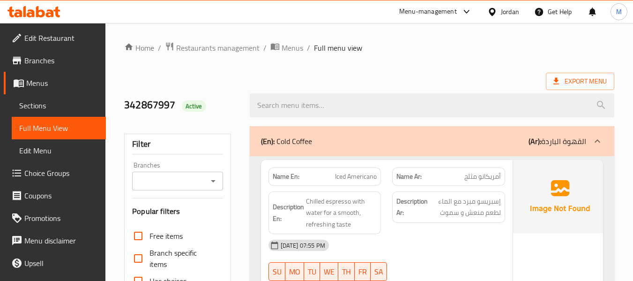
scroll to position [62, 0]
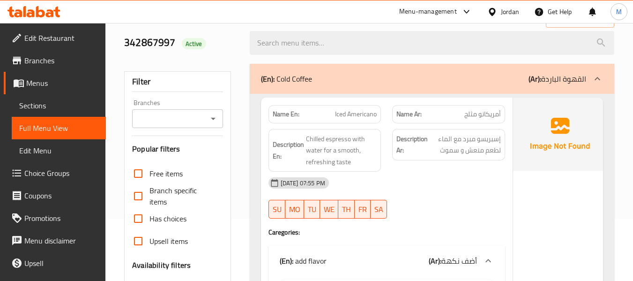
click at [56, 40] on span "Edit Restaurant" at bounding box center [61, 37] width 74 height 11
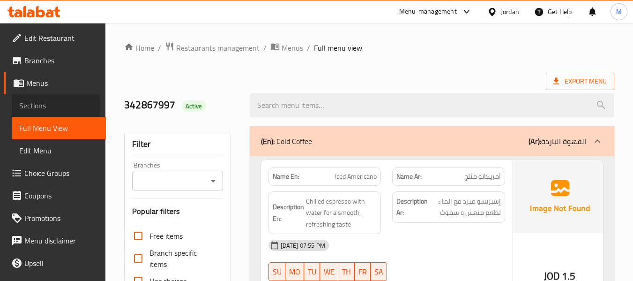
click at [12, 105] on link "Sections" at bounding box center [59, 105] width 94 height 22
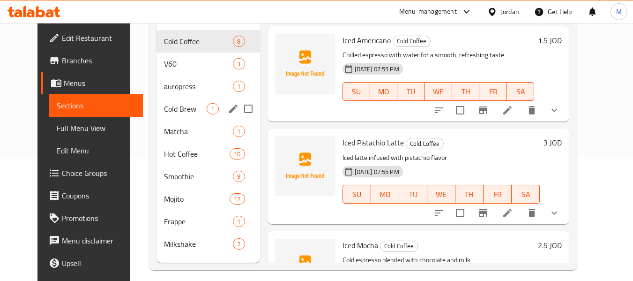
scroll to position [125, 0]
